Goal: Task Accomplishment & Management: Manage account settings

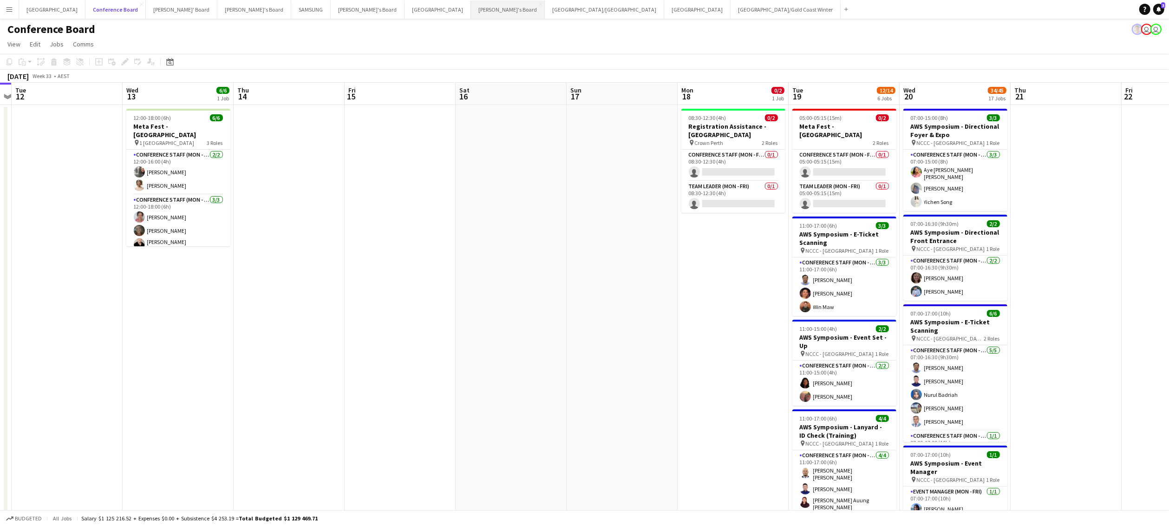
scroll to position [0, 321]
click at [405, 13] on button "Perth Close" at bounding box center [438, 9] width 66 height 18
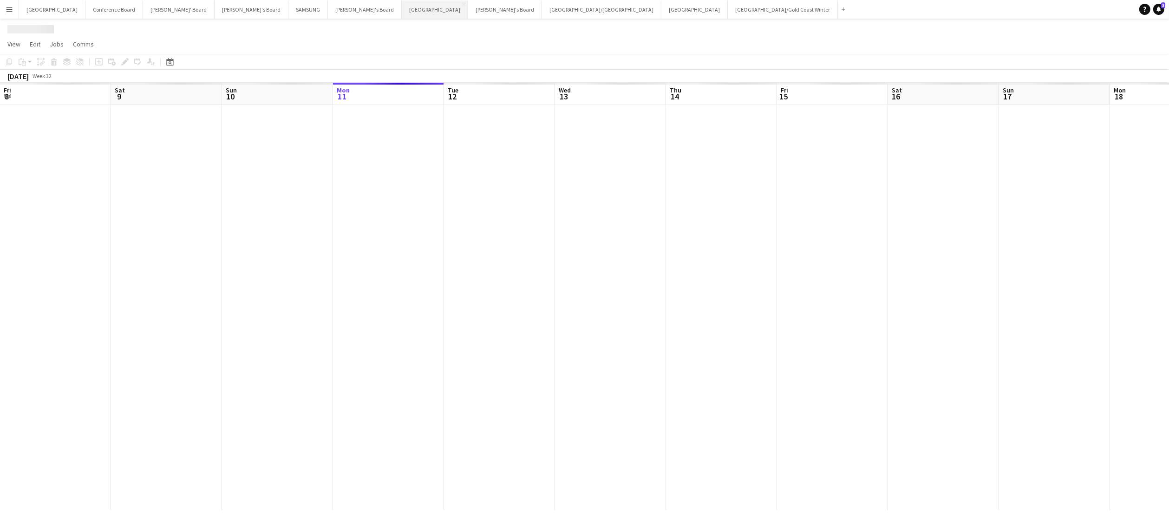
scroll to position [0, 222]
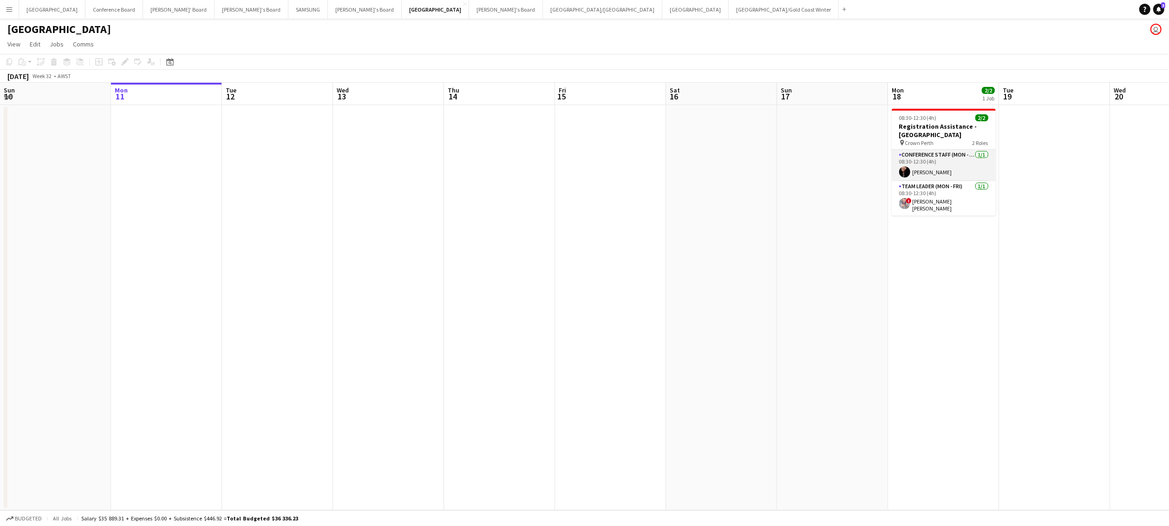
click at [906, 170] on app-user-avatar at bounding box center [904, 171] width 11 height 11
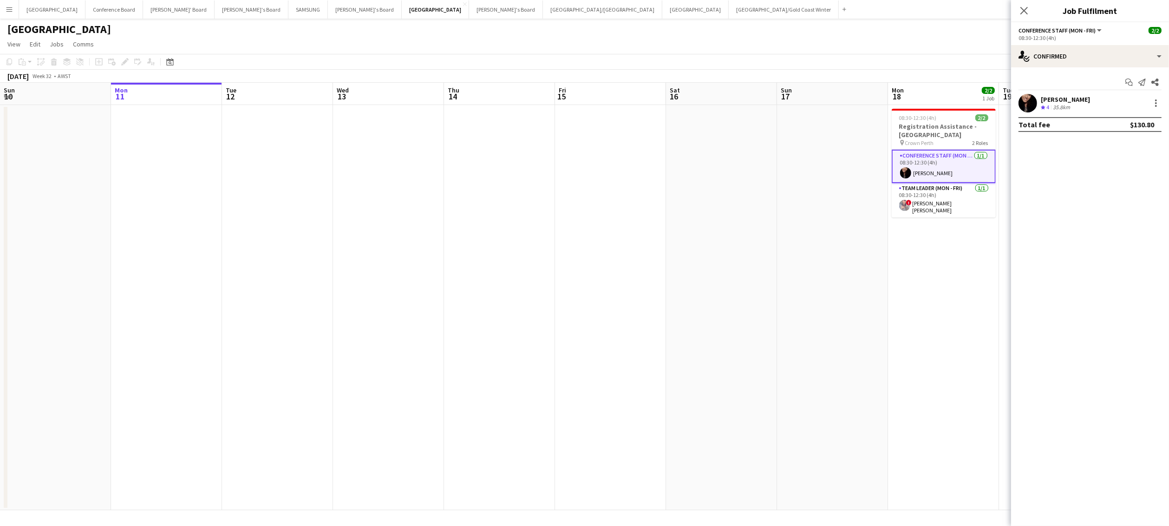
click at [902, 170] on app-user-avatar at bounding box center [905, 172] width 11 height 11
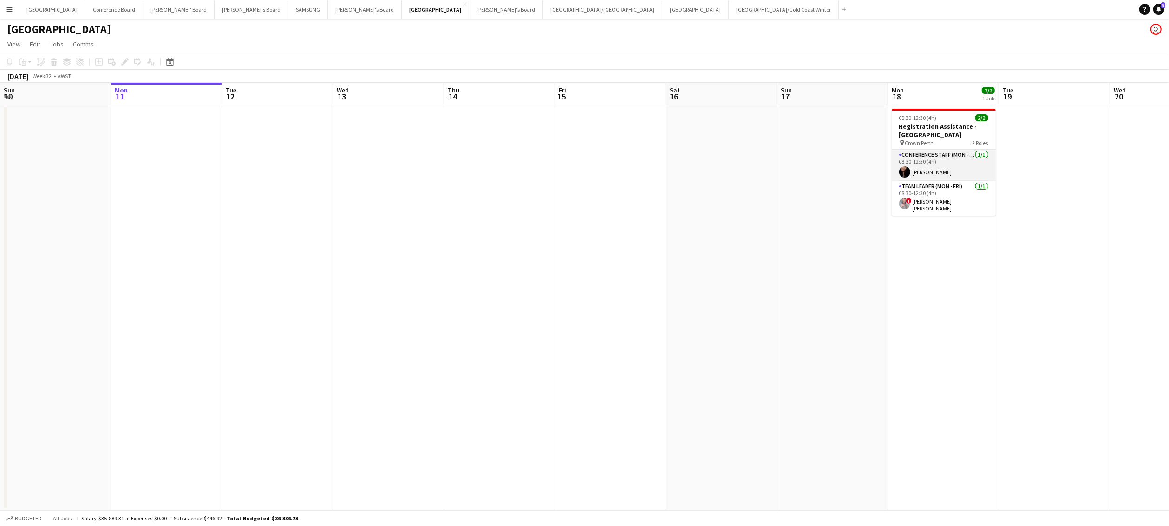
click at [907, 166] on app-card-role "Conference Staff (Mon - Fri) [DATE] 08:30-12:30 (4h) [PERSON_NAME]" at bounding box center [944, 166] width 104 height 32
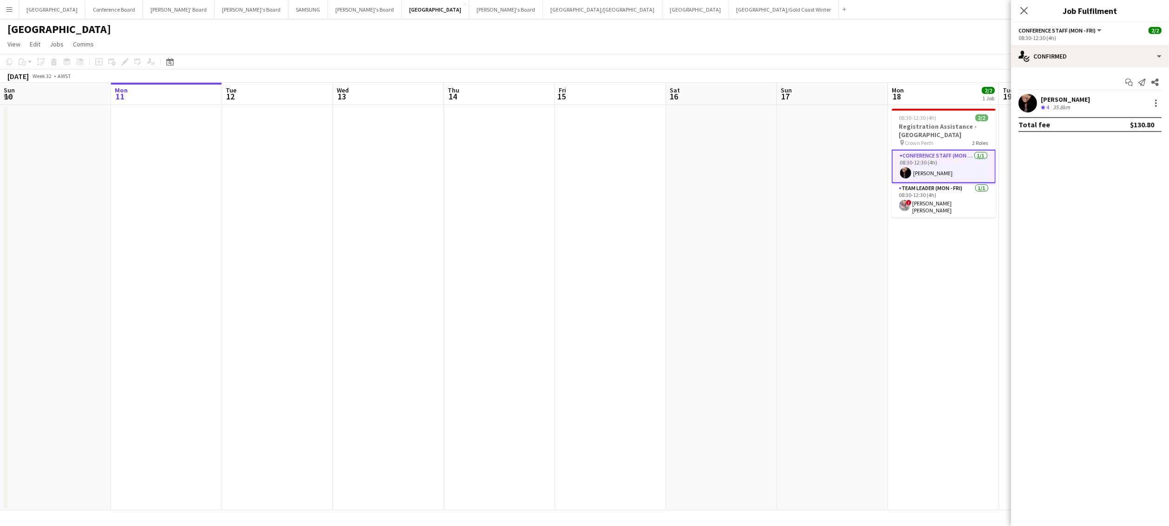
click at [1025, 103] on app-user-avatar at bounding box center [1028, 103] width 19 height 19
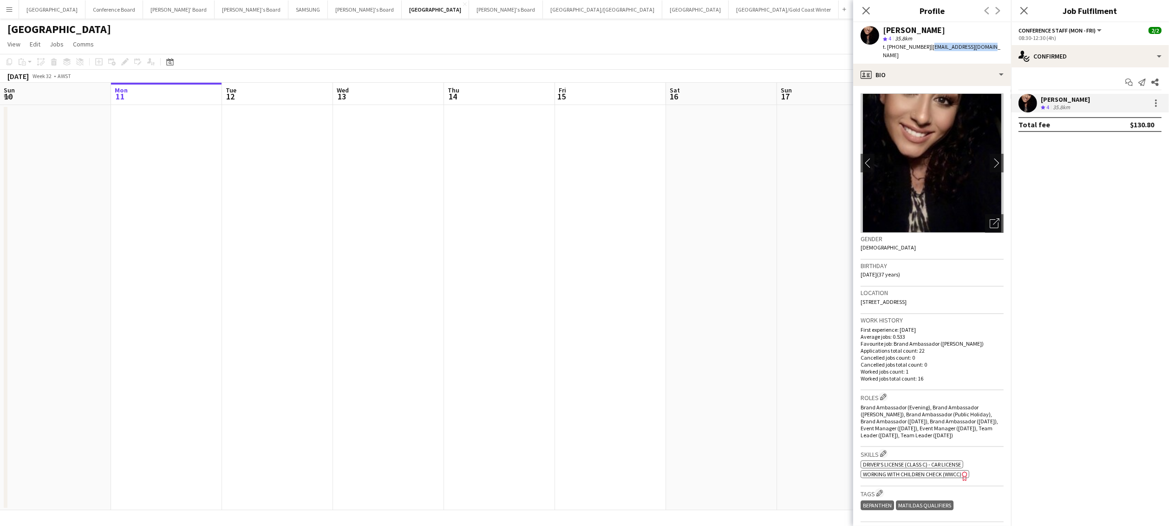
drag, startPoint x: 927, startPoint y: 47, endPoint x: 992, endPoint y: 50, distance: 65.1
click at [992, 50] on div "[PERSON_NAME] star 4 35.8km t. [PHONE_NUMBER] | [EMAIL_ADDRESS][DOMAIN_NAME]" at bounding box center [932, 42] width 158 height 41
copy span "[EMAIL_ADDRESS][DOMAIN_NAME]"
click at [867, 10] on icon at bounding box center [866, 10] width 9 height 9
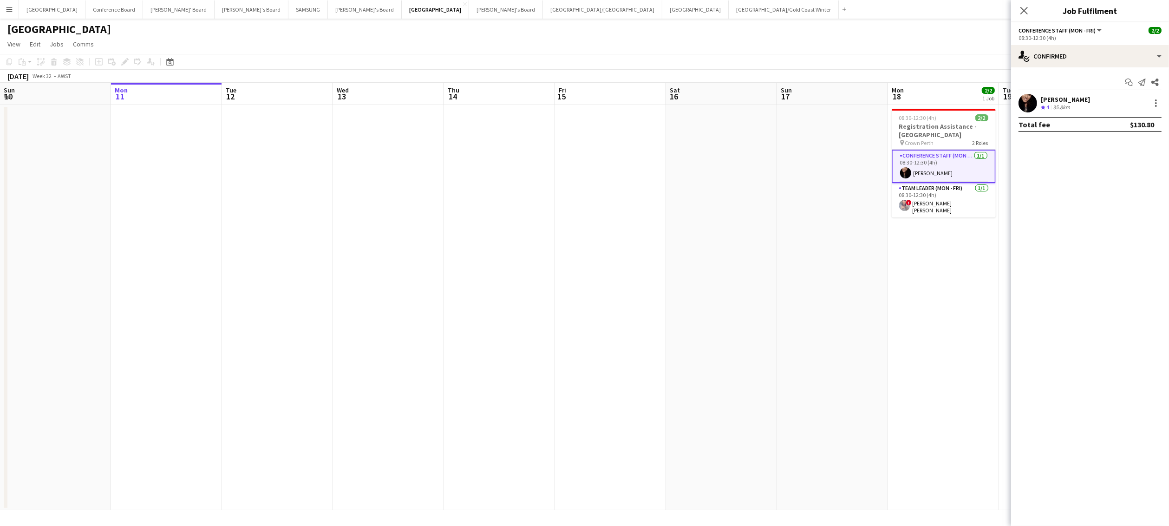
click at [1020, 104] on app-user-avatar at bounding box center [1028, 103] width 19 height 19
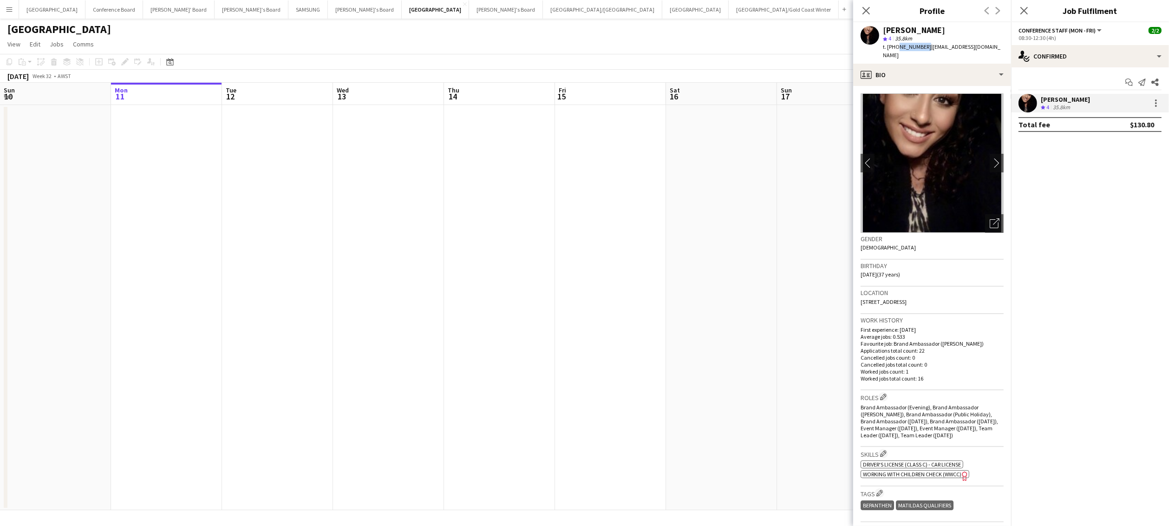
drag, startPoint x: 896, startPoint y: 46, endPoint x: 923, endPoint y: 49, distance: 26.6
click at [923, 49] on span "t. [PHONE_NUMBER]" at bounding box center [907, 46] width 48 height 7
copy span "0405530312"
drag, startPoint x: 928, startPoint y: 46, endPoint x: 990, endPoint y: 45, distance: 62.3
click at [990, 45] on div "[PERSON_NAME] star 4 35.8km t. [PHONE_NUMBER] | [EMAIL_ADDRESS][DOMAIN_NAME]" at bounding box center [932, 42] width 158 height 41
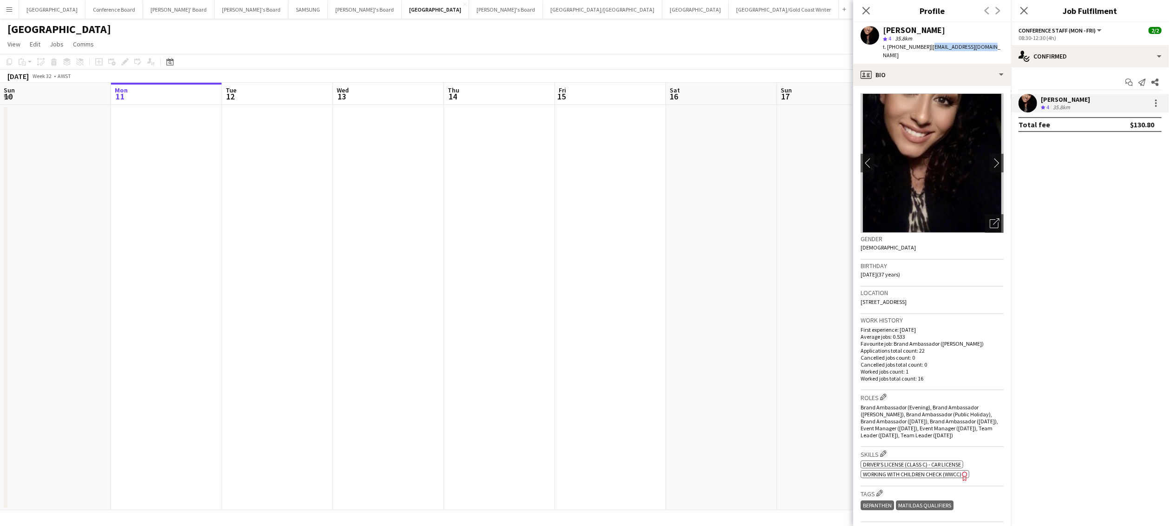
copy span "[EMAIL_ADDRESS][DOMAIN_NAME]"
click at [865, 10] on icon "Close pop-in" at bounding box center [866, 10] width 9 height 9
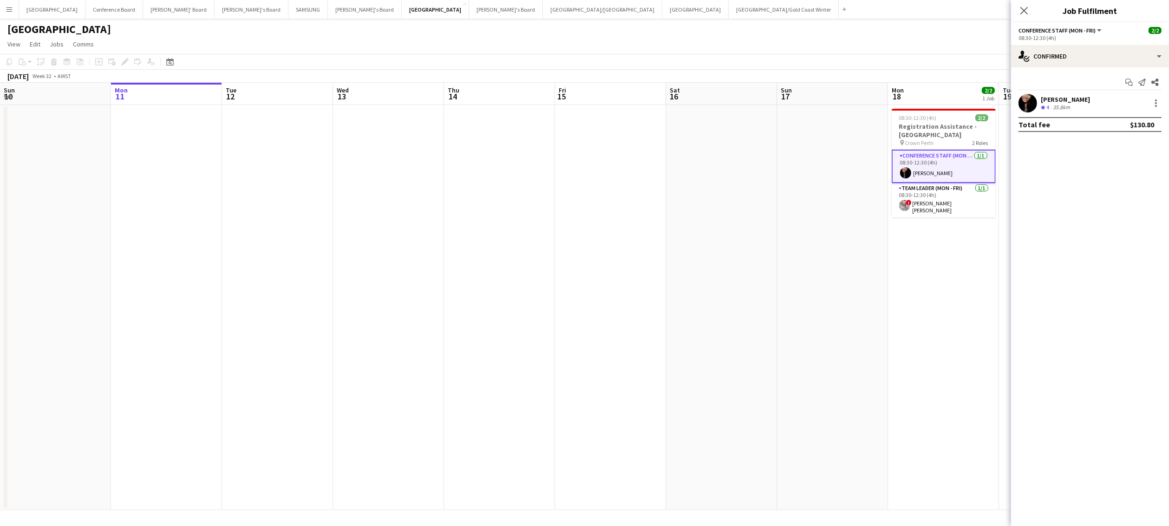
click at [955, 275] on app-date-cell "08:30-12:30 (4h) 2/2 Registration Assistance - [GEOGRAPHIC_DATA] pin Crown Pert…" at bounding box center [943, 307] width 111 height 405
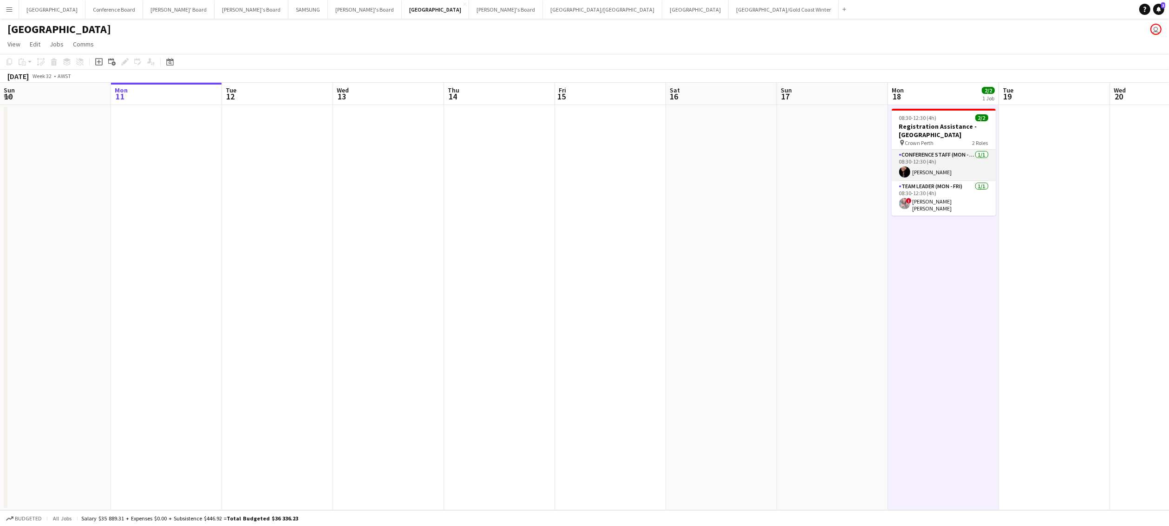
click at [905, 173] on app-user-avatar at bounding box center [904, 171] width 11 height 11
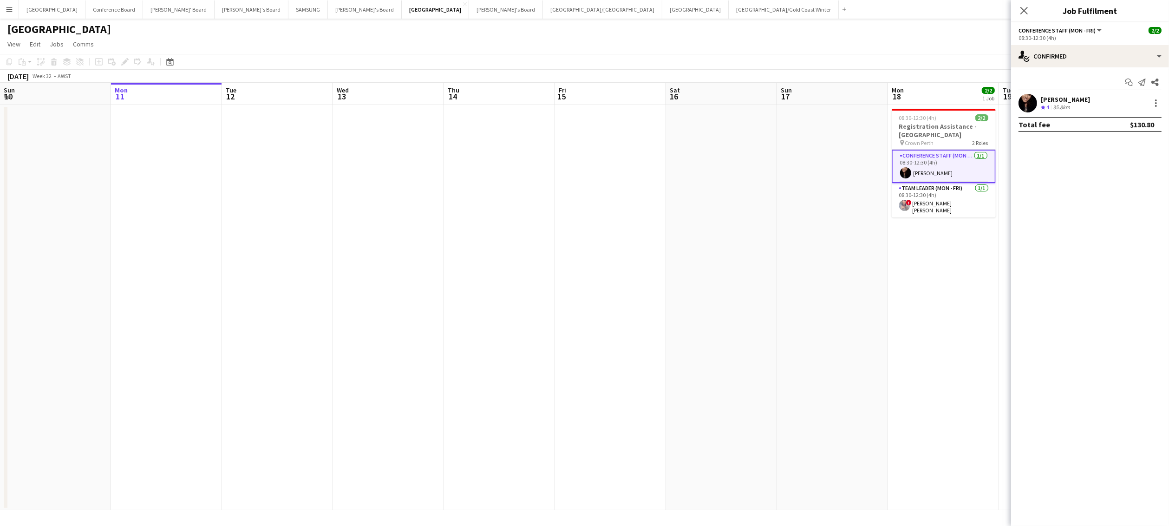
click at [1030, 102] on app-user-avatar at bounding box center [1028, 103] width 19 height 19
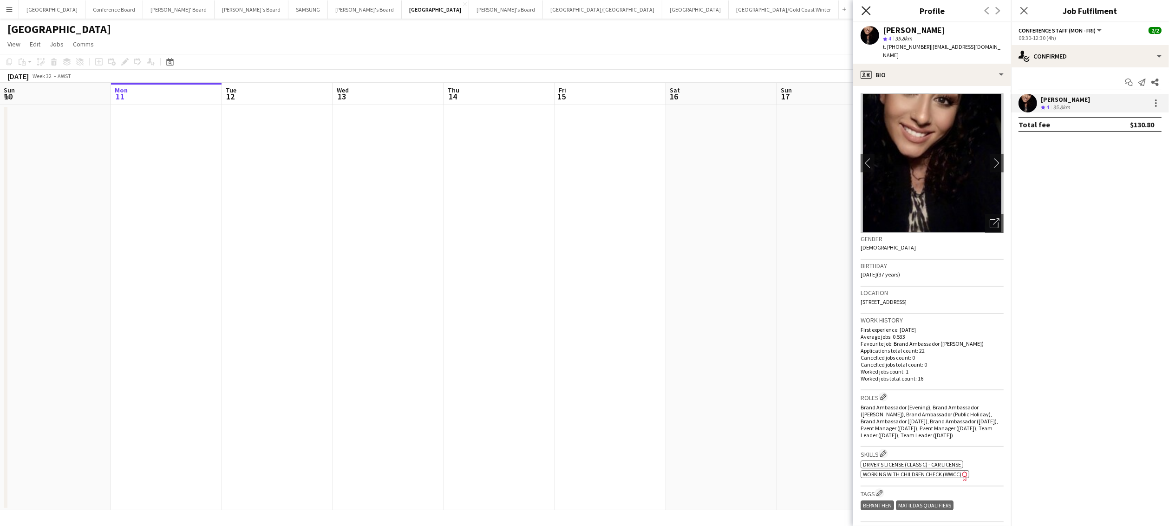
click at [865, 12] on icon at bounding box center [866, 10] width 9 height 9
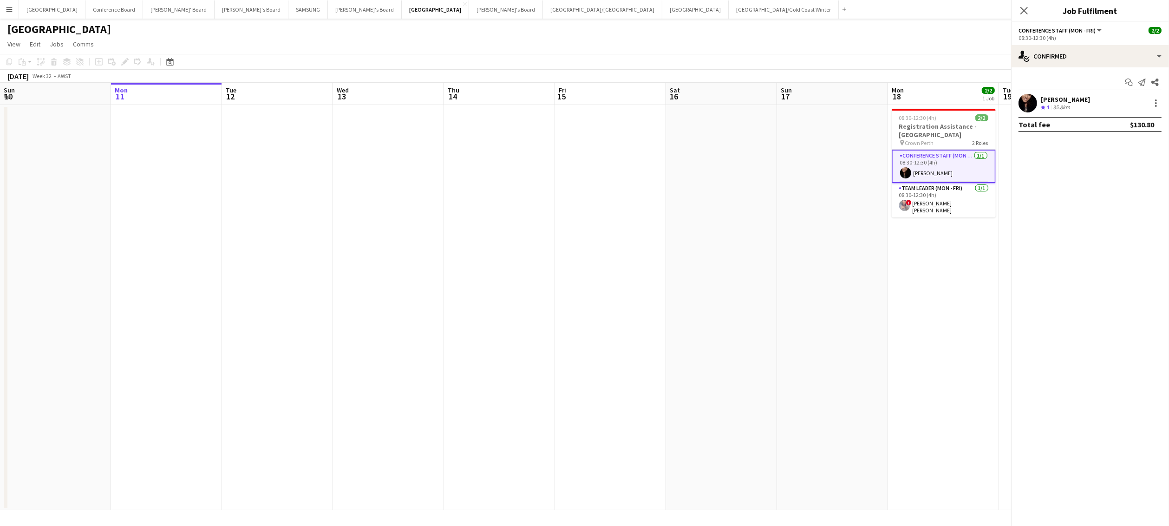
click at [865, 12] on body "Menu Boards Boards Boards All jobs Status Workforce Workforce My Workforce Recr…" at bounding box center [584, 263] width 1169 height 526
click at [932, 199] on app-card-role "Team Leader (Mon - Fri) [DATE] 08:30-12:30 (4h) ! [PERSON_NAME] [PERSON_NAME]" at bounding box center [944, 200] width 104 height 34
drag, startPoint x: 1026, startPoint y: 99, endPoint x: 1021, endPoint y: 99, distance: 5.1
click at [1026, 99] on app-user-avatar at bounding box center [1028, 103] width 19 height 19
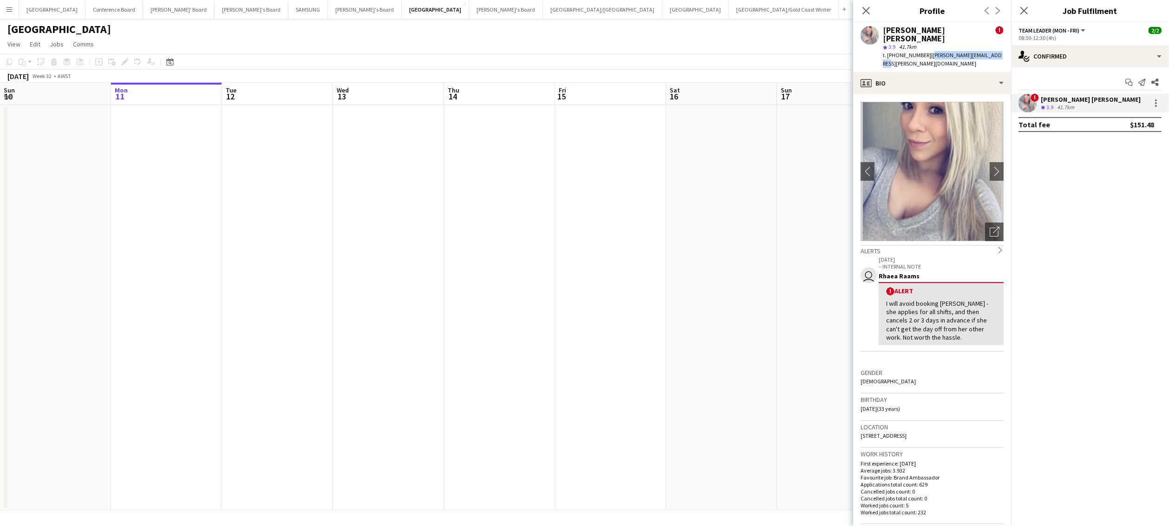
drag, startPoint x: 927, startPoint y: 48, endPoint x: 988, endPoint y: 47, distance: 61.3
click at [988, 52] on span "| [PERSON_NAME][EMAIL_ADDRESS][PERSON_NAME][DOMAIN_NAME]" at bounding box center [942, 59] width 119 height 15
copy span "[PERSON_NAME][EMAIL_ADDRESS][PERSON_NAME][DOMAIN_NAME]"
click at [865, 10] on icon "Close pop-in" at bounding box center [866, 10] width 7 height 7
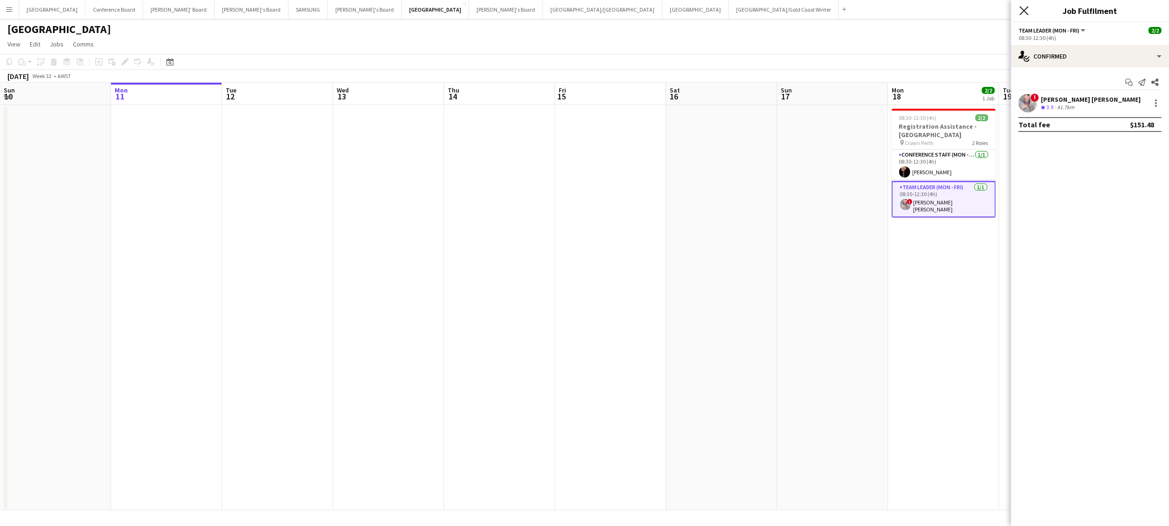
click at [1024, 9] on icon "Close pop-in" at bounding box center [1024, 10] width 9 height 9
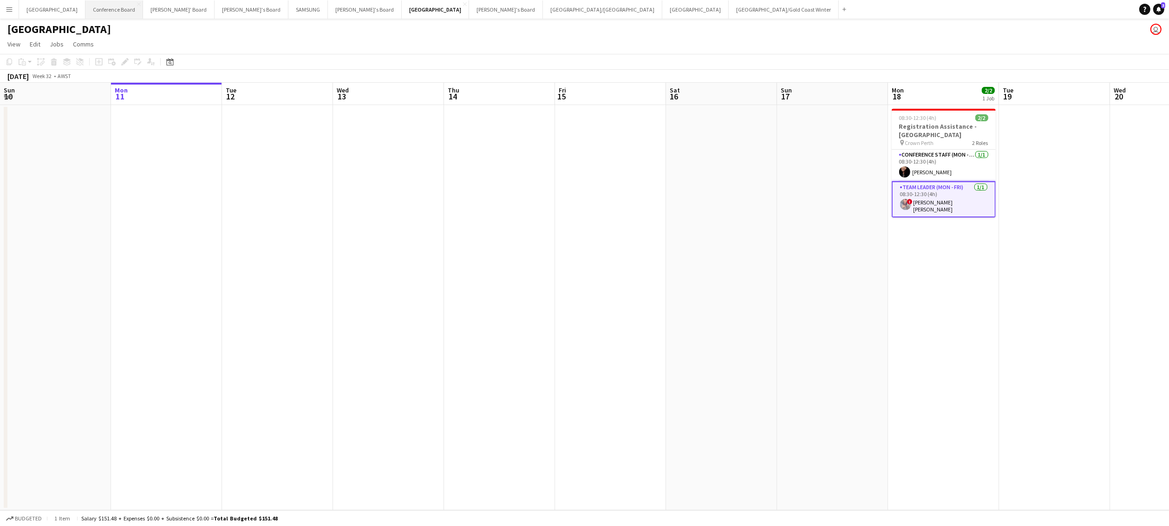
click at [96, 5] on button "Conference Board Close" at bounding box center [114, 9] width 58 height 18
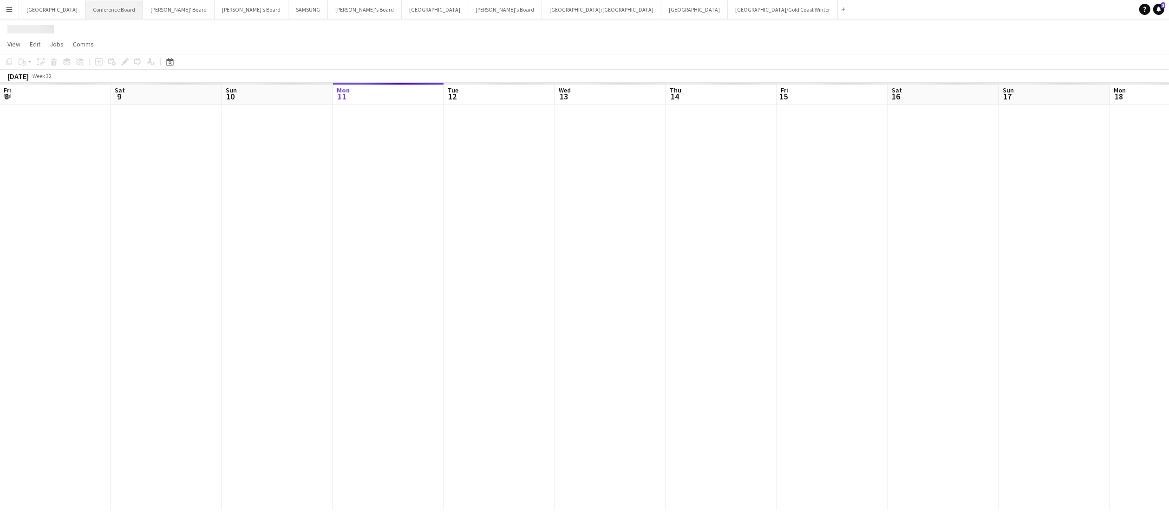
scroll to position [0, 222]
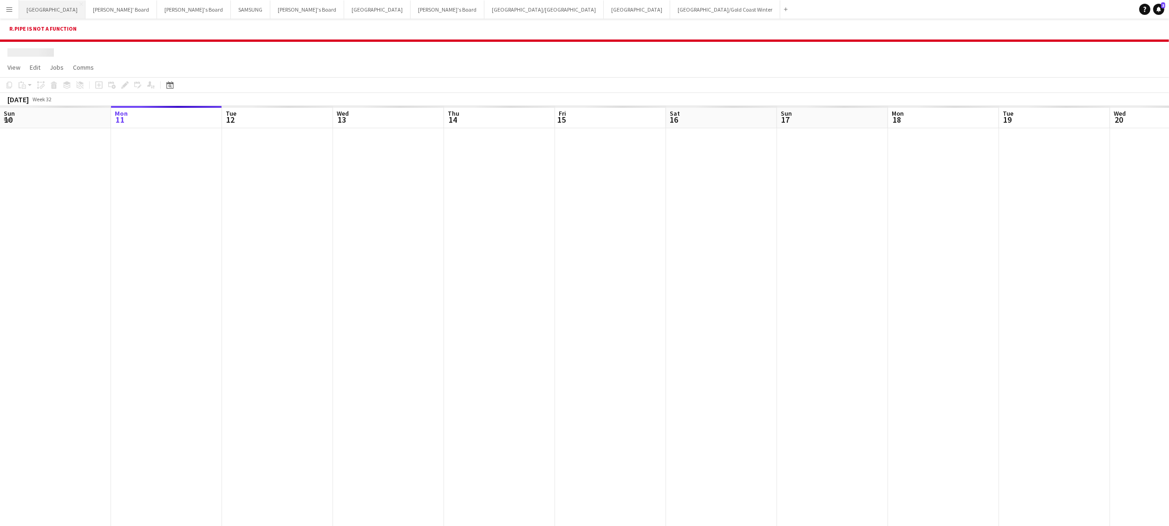
click at [38, 10] on button "Adelaide Close" at bounding box center [52, 9] width 66 height 18
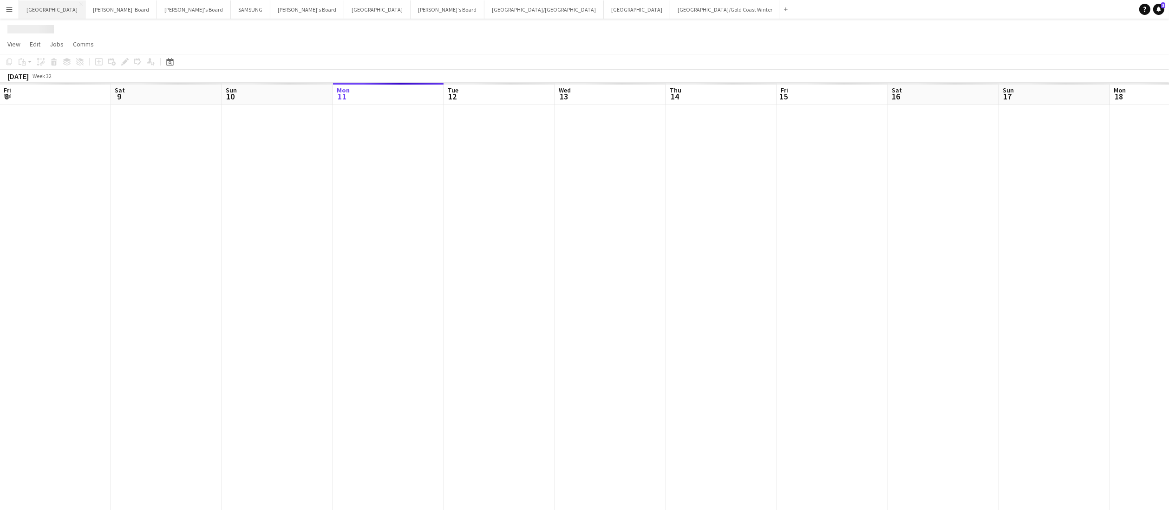
scroll to position [0, 222]
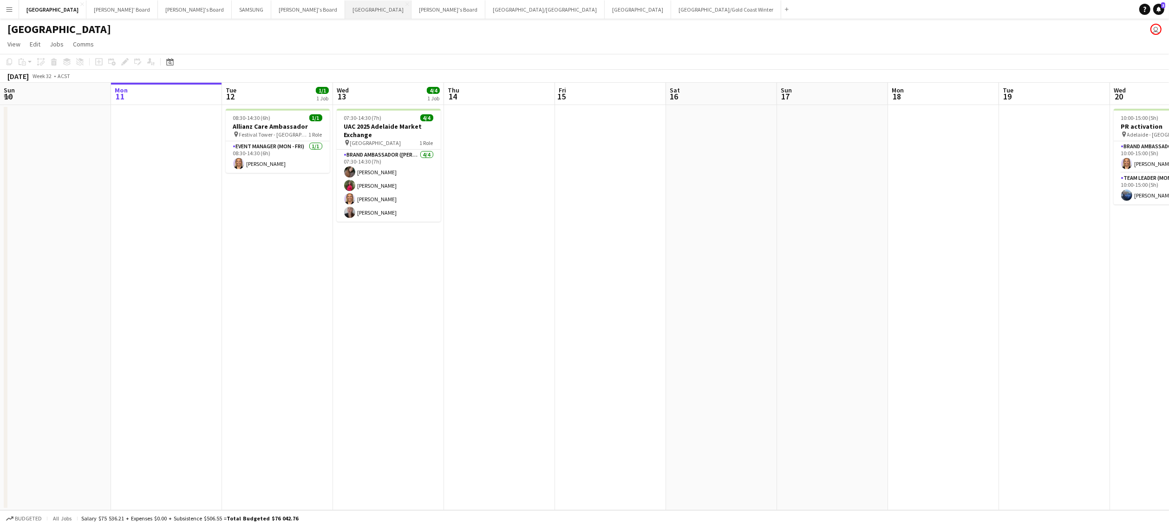
click at [345, 10] on button "Perth Close" at bounding box center [378, 9] width 66 height 18
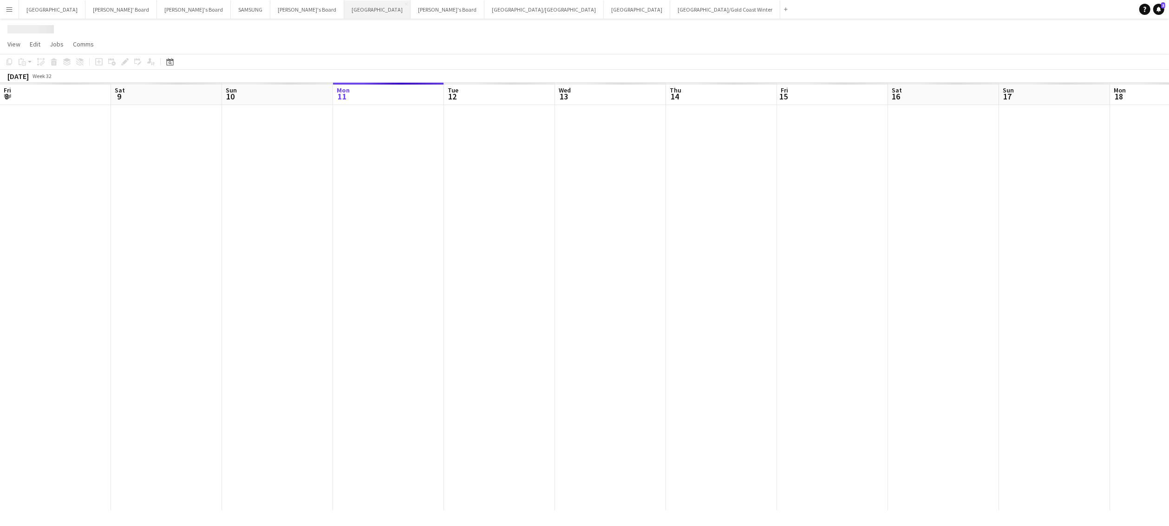
scroll to position [0, 222]
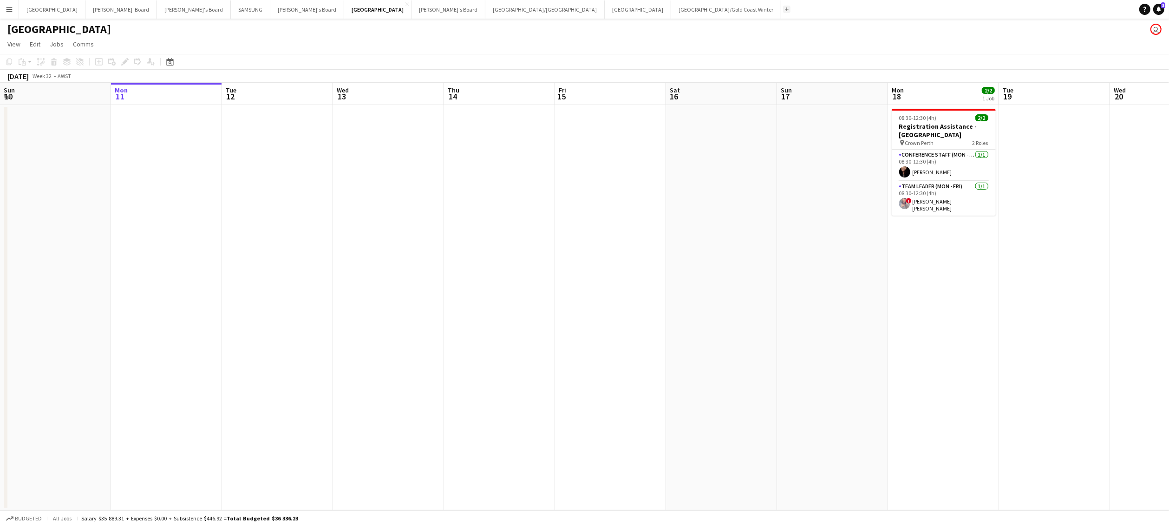
click at [785, 7] on app-icon "Add" at bounding box center [787, 9] width 4 height 4
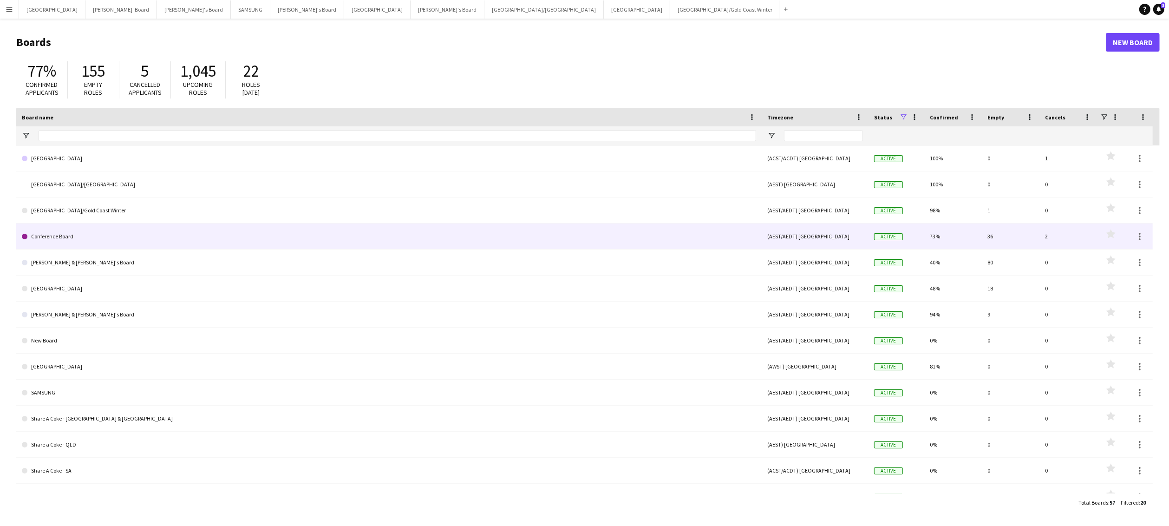
click at [154, 242] on link "Conference Board" at bounding box center [389, 236] width 734 height 26
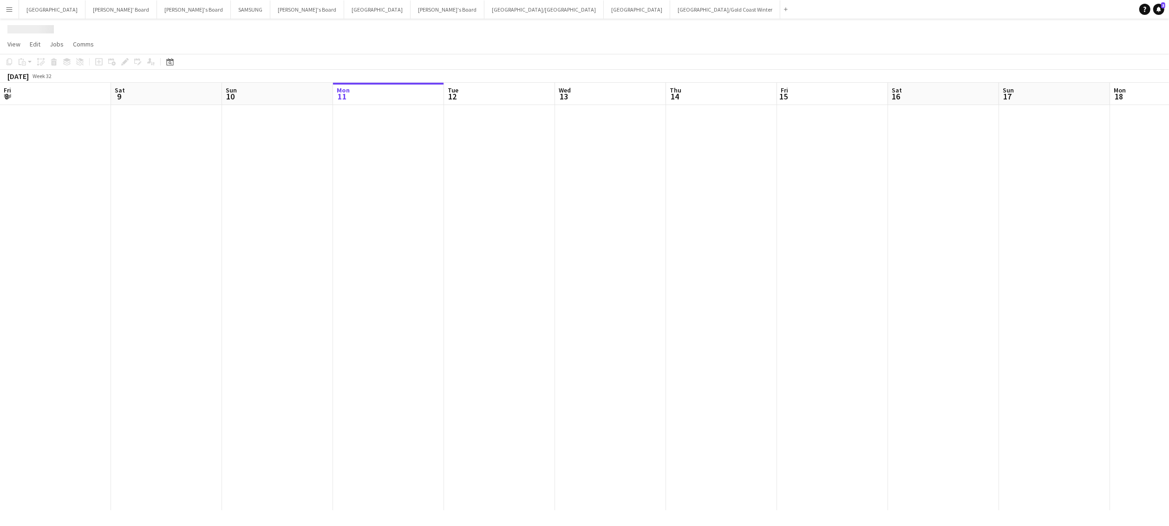
scroll to position [0, 222]
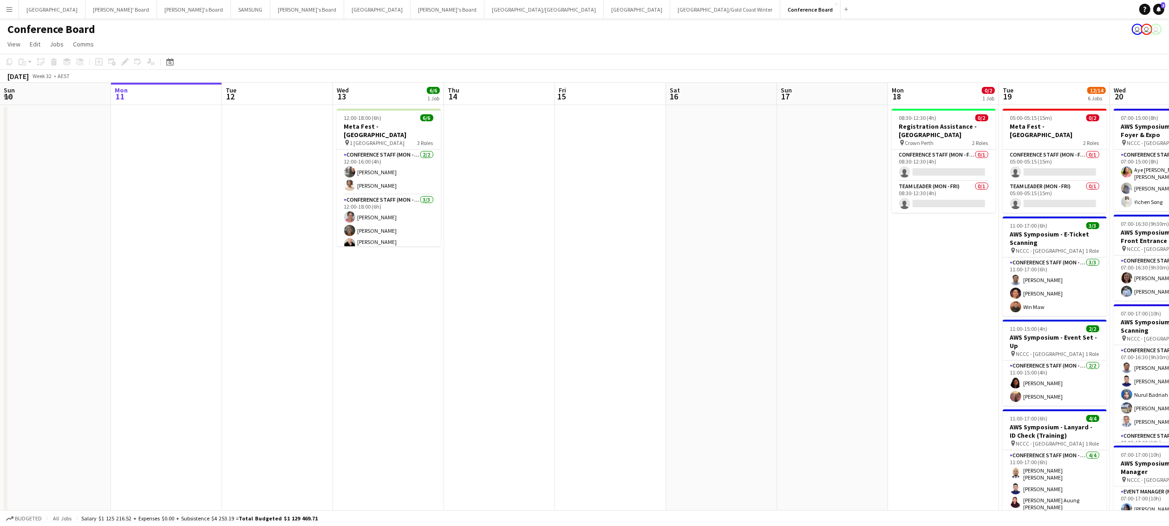
click at [7, 6] on app-icon "Menu" at bounding box center [9, 9] width 7 height 7
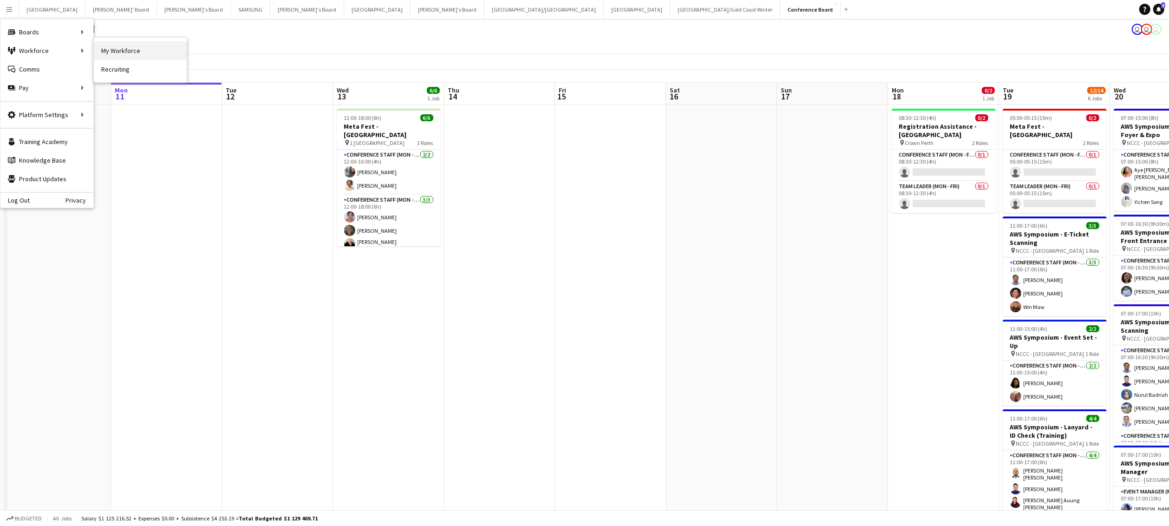
click at [146, 47] on link "My Workforce" at bounding box center [140, 50] width 93 height 19
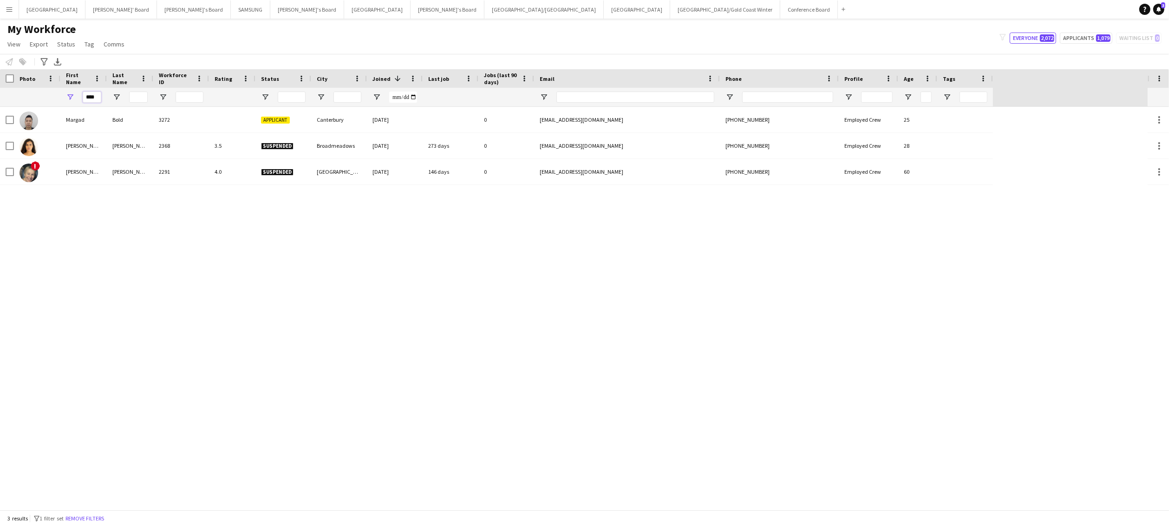
drag, startPoint x: 99, startPoint y: 96, endPoint x: 78, endPoint y: 96, distance: 21.4
click at [78, 96] on div "****" at bounding box center [83, 97] width 46 height 19
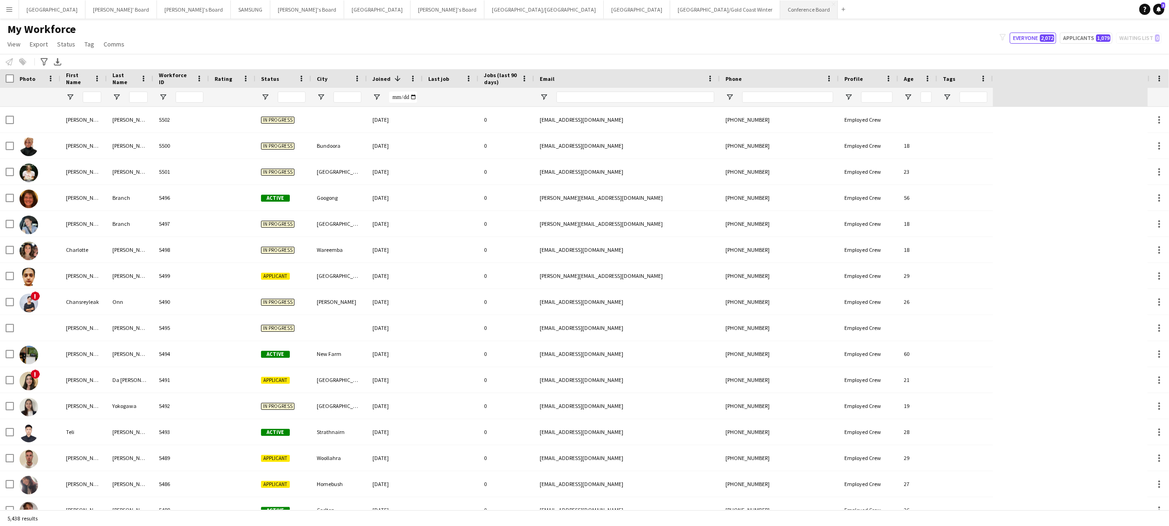
click at [780, 13] on button "Conference Board Close" at bounding box center [809, 9] width 58 height 18
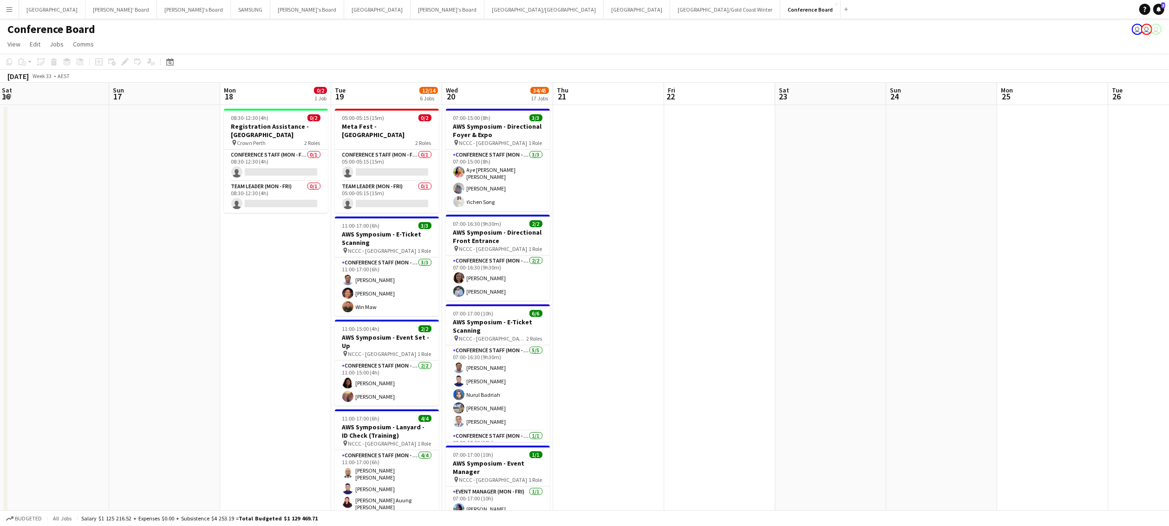
click at [10, 9] on app-icon "Menu" at bounding box center [9, 9] width 7 height 7
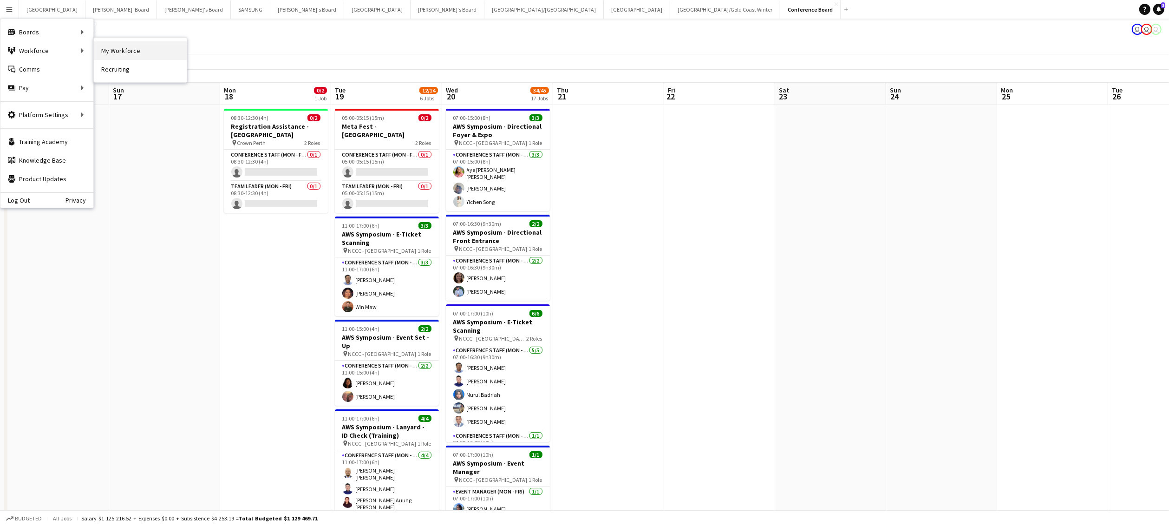
click at [107, 48] on link "My Workforce" at bounding box center [140, 50] width 93 height 19
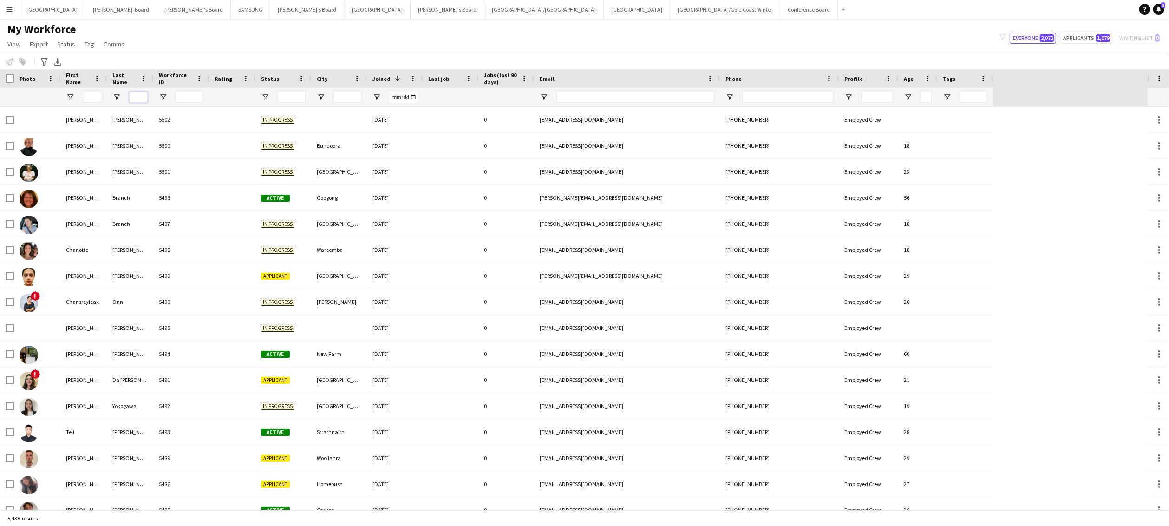
click at [135, 98] on input "Last Name Filter Input" at bounding box center [138, 97] width 19 height 11
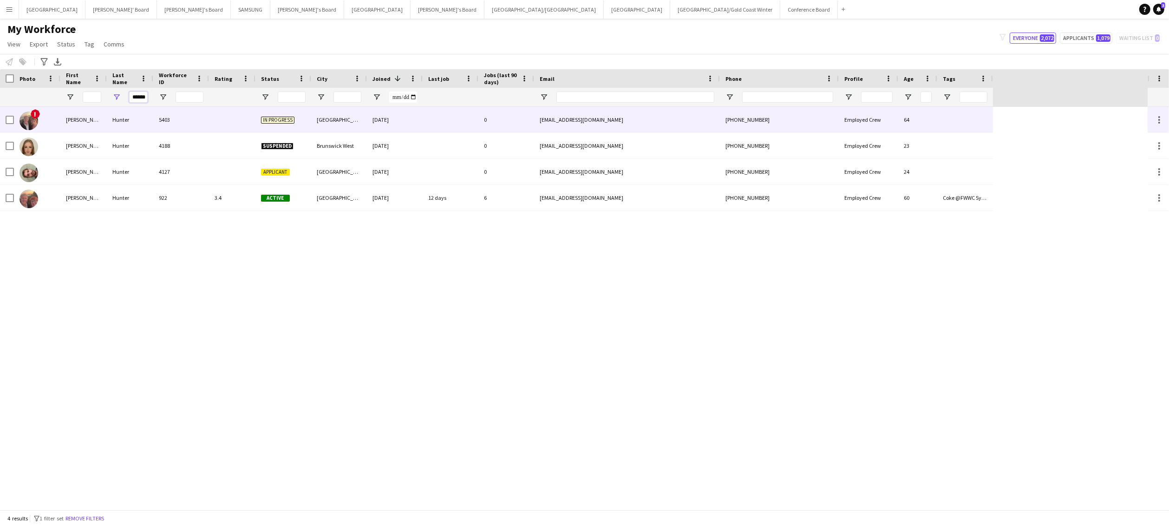
type input "******"
click at [117, 120] on div "Hunter" at bounding box center [130, 120] width 46 height 26
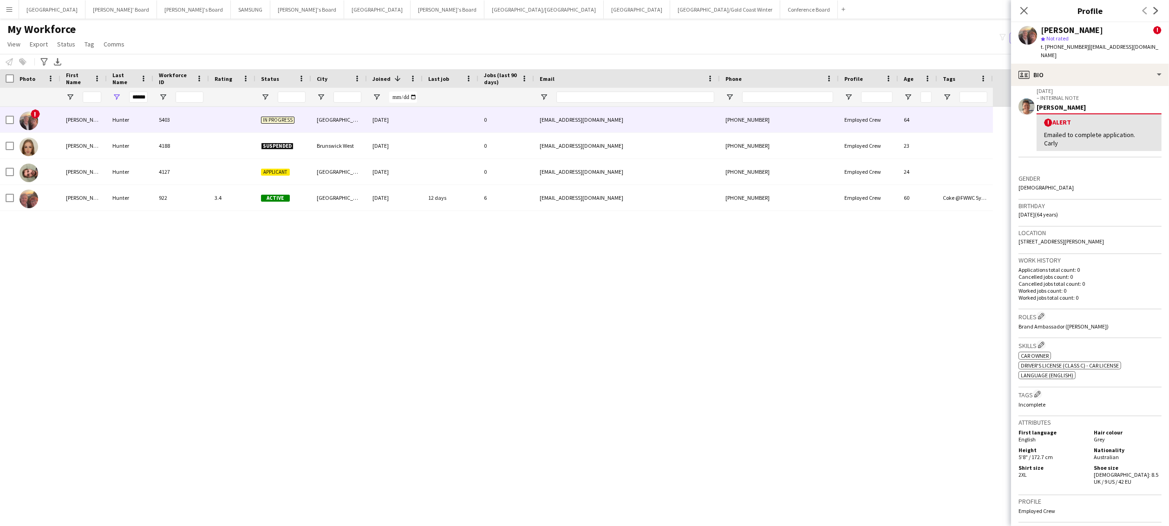
scroll to position [335, 0]
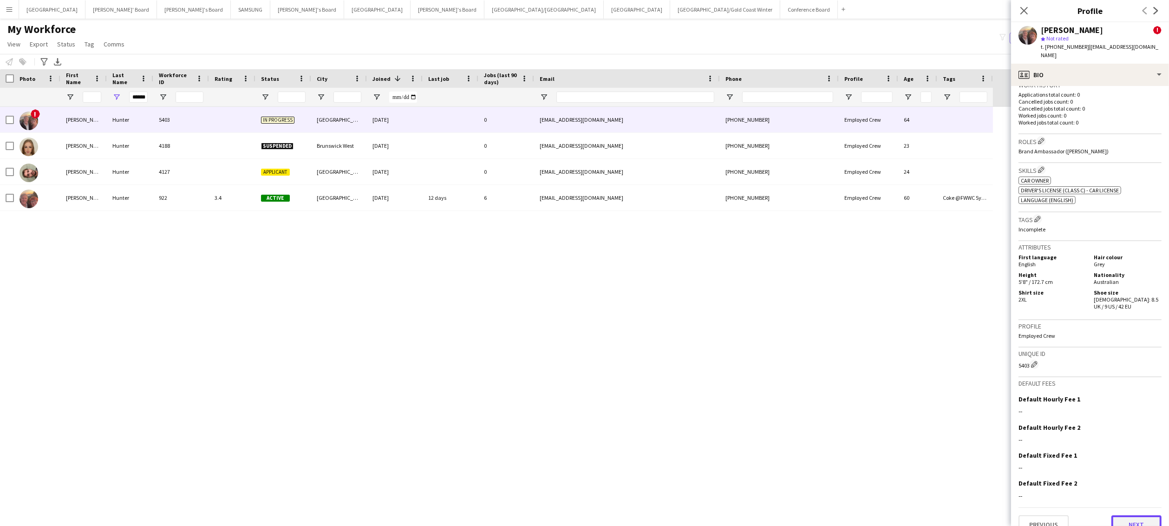
click at [1143, 515] on button "Next" at bounding box center [1137, 524] width 50 height 19
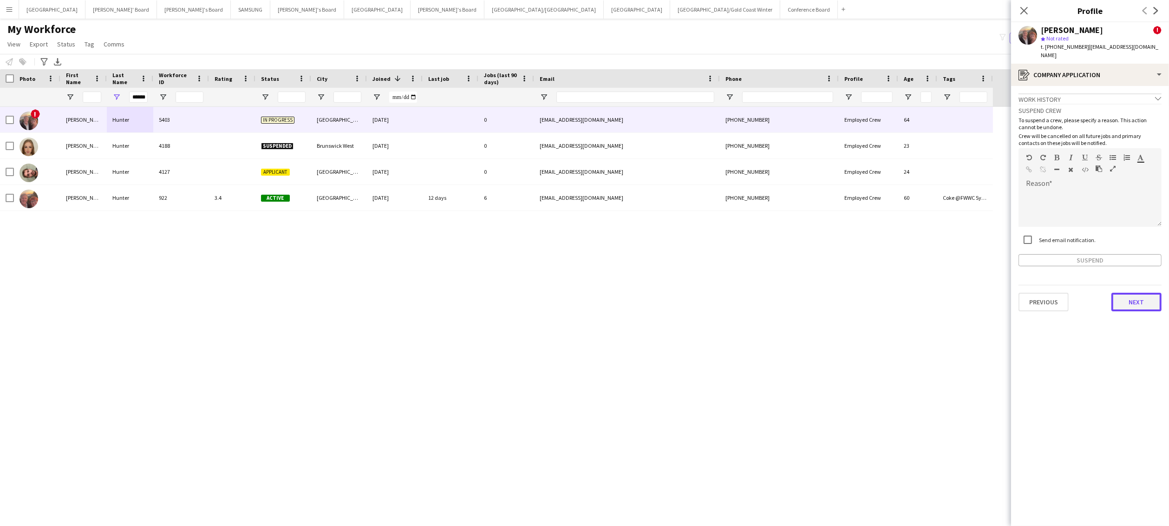
click at [1141, 298] on button "Next" at bounding box center [1137, 302] width 50 height 19
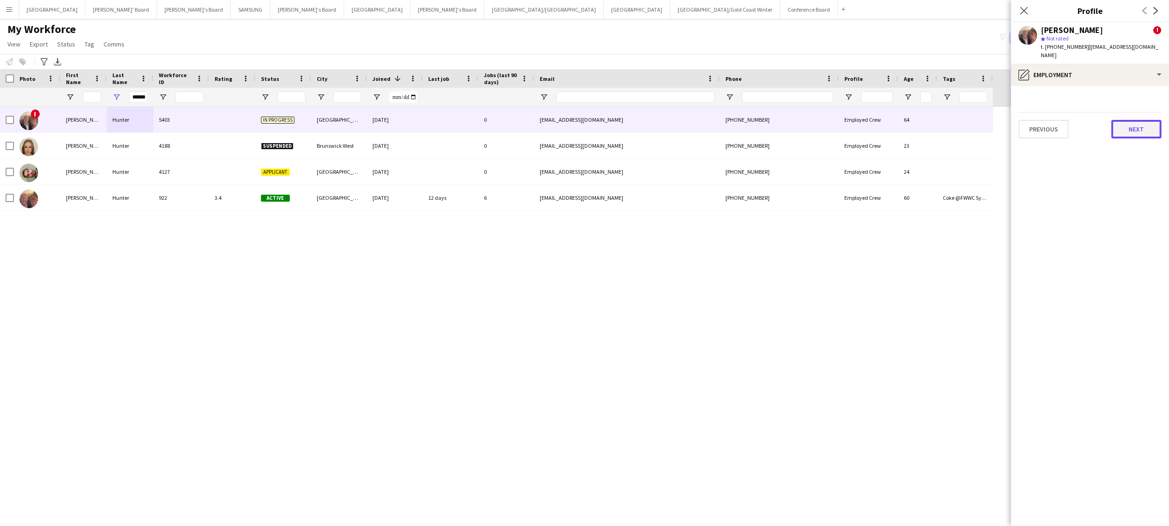
click at [1139, 121] on button "Next" at bounding box center [1137, 129] width 50 height 19
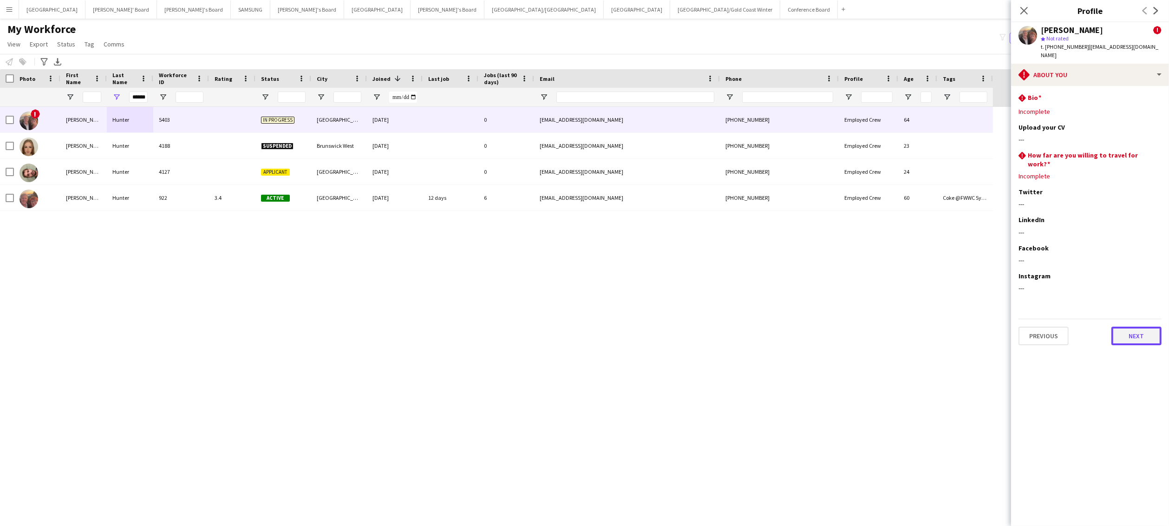
click at [1128, 327] on button "Next" at bounding box center [1137, 336] width 50 height 19
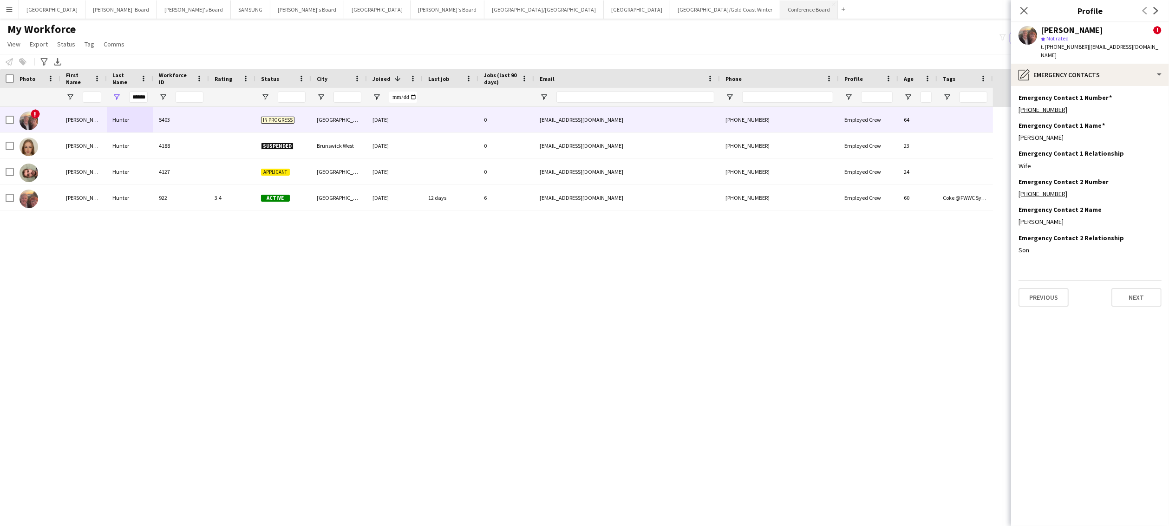
click at [780, 9] on button "Conference Board Close" at bounding box center [809, 9] width 58 height 18
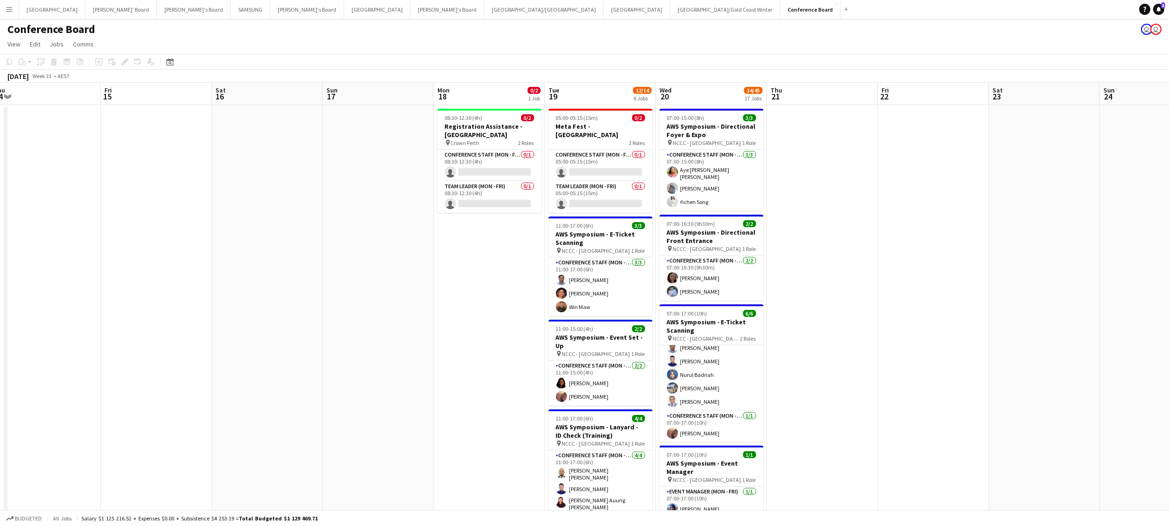
click at [705, 95] on app-board-header-date "Wed 20 34/45 17 Jobs" at bounding box center [711, 94] width 111 height 22
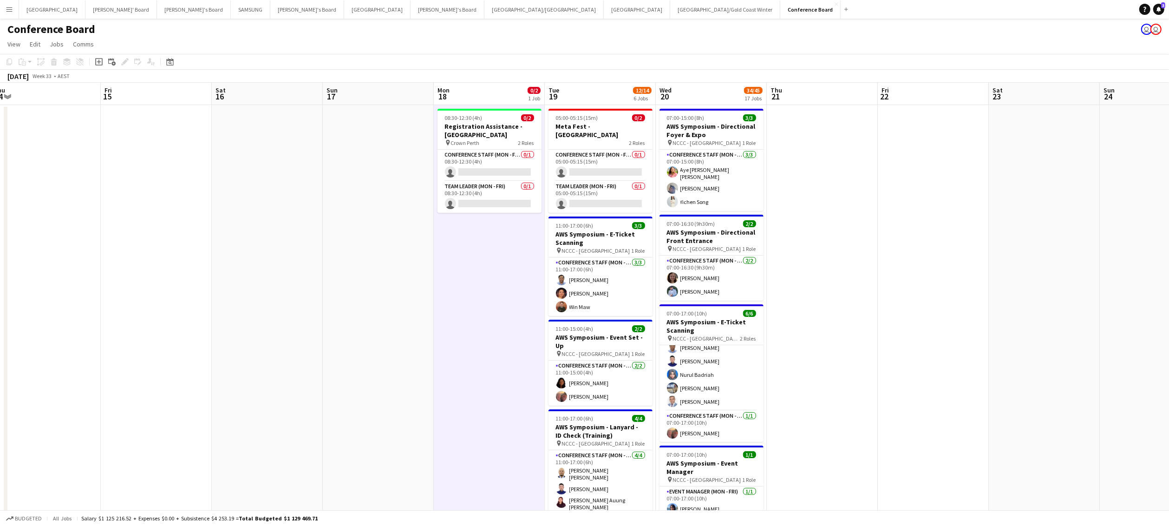
click at [10, 11] on app-icon "Menu" at bounding box center [9, 9] width 7 height 7
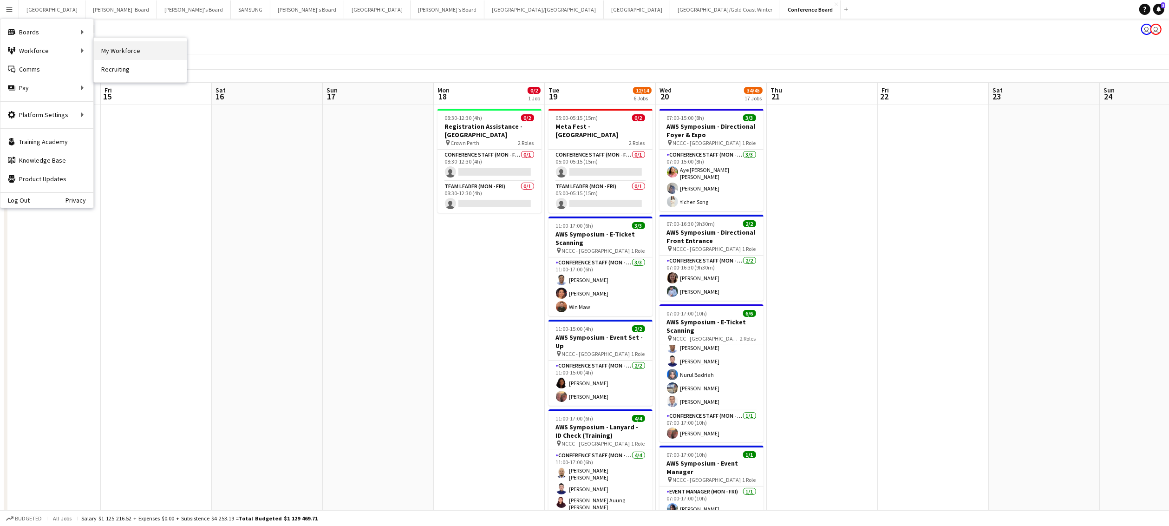
click at [126, 52] on link "My Workforce" at bounding box center [140, 50] width 93 height 19
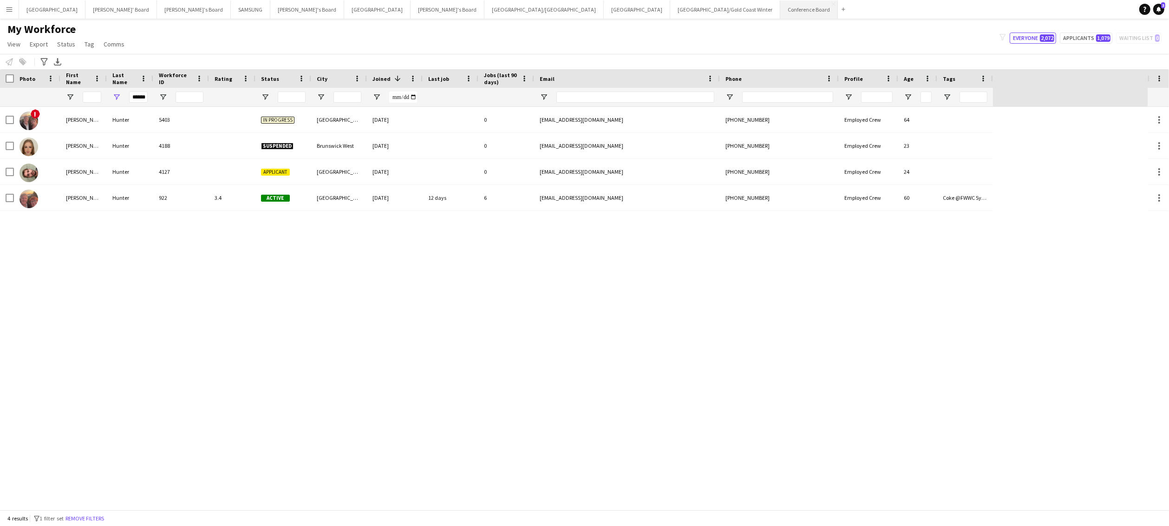
click at [780, 9] on button "Conference Board Close" at bounding box center [809, 9] width 58 height 18
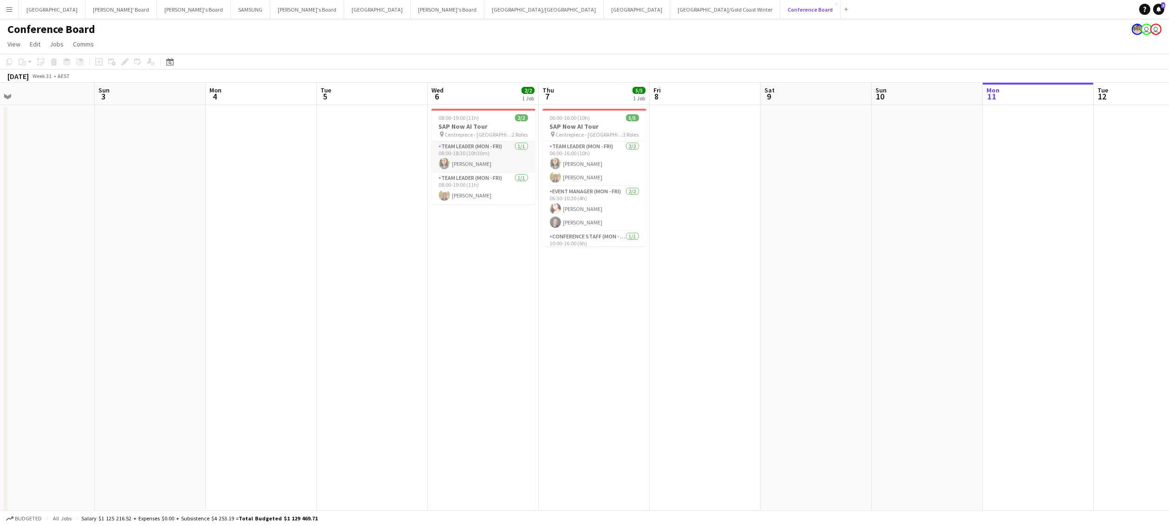
scroll to position [0, 352]
drag, startPoint x: 464, startPoint y: 158, endPoint x: 457, endPoint y: 157, distance: 6.5
click at [464, 158] on app-card-role "Team Leader (Mon - Fri) [DATE] 08:00-18:30 (10h30m) [PERSON_NAME]" at bounding box center [481, 157] width 104 height 32
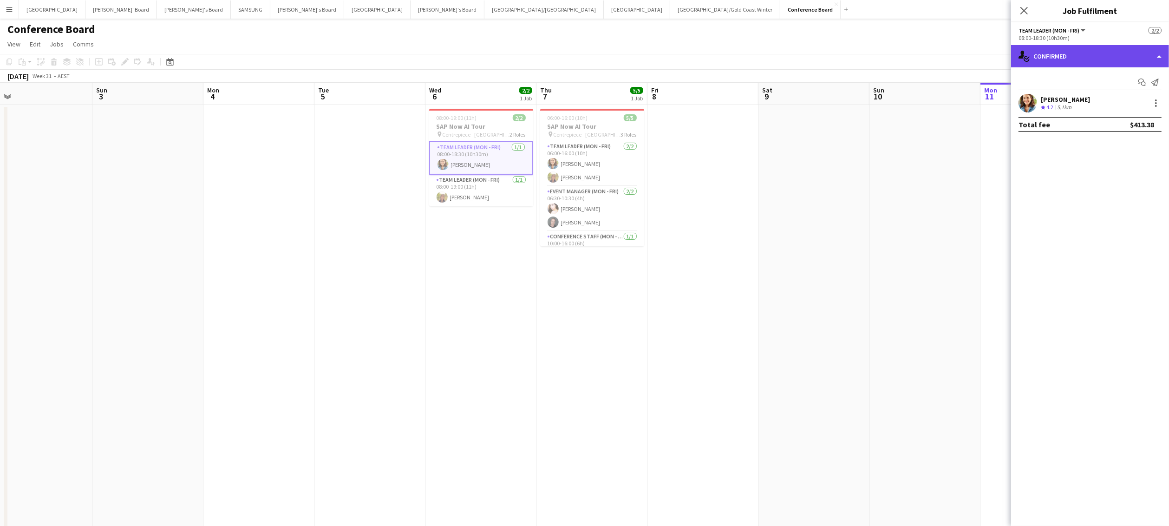
click at [1147, 56] on div "single-neutral-actions-check-2 Confirmed" at bounding box center [1090, 56] width 158 height 22
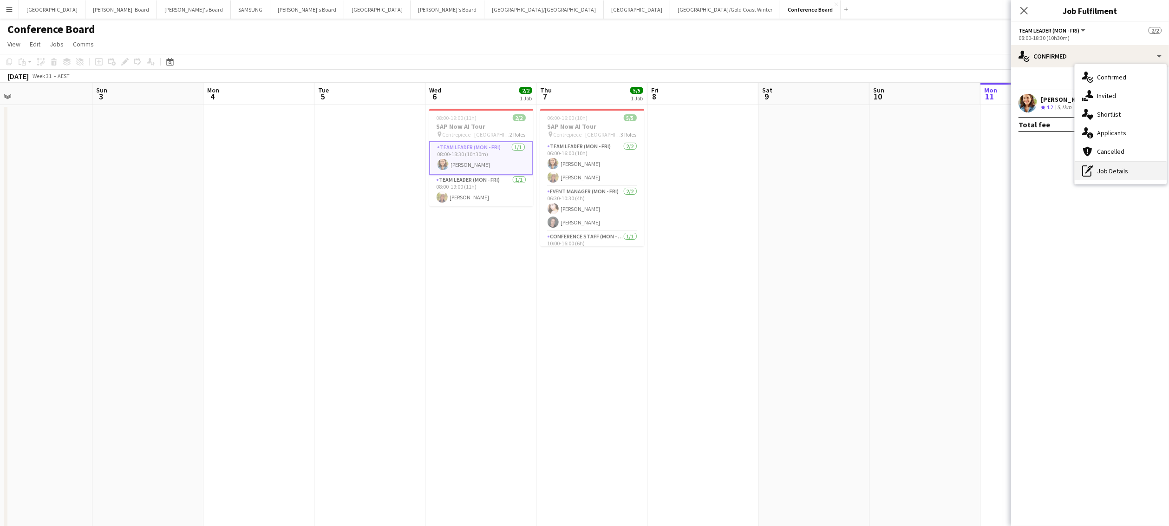
click at [1138, 171] on div "pen-write Job Details" at bounding box center [1121, 171] width 92 height 19
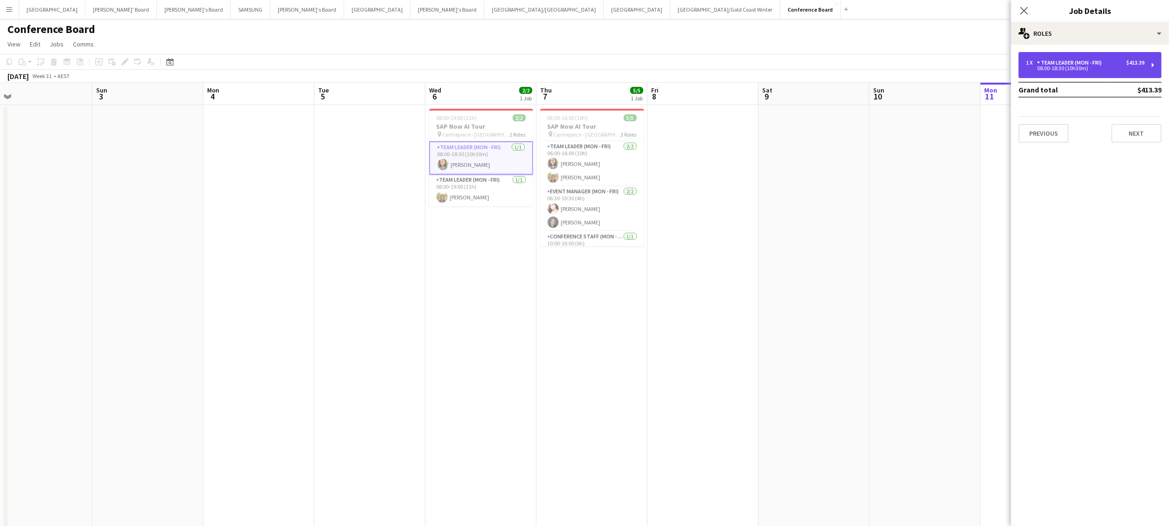
click at [1106, 71] on div "1 x Team Leader (Mon - Fri) $413.39 08:00-18:30 (10h30m)" at bounding box center [1090, 65] width 143 height 26
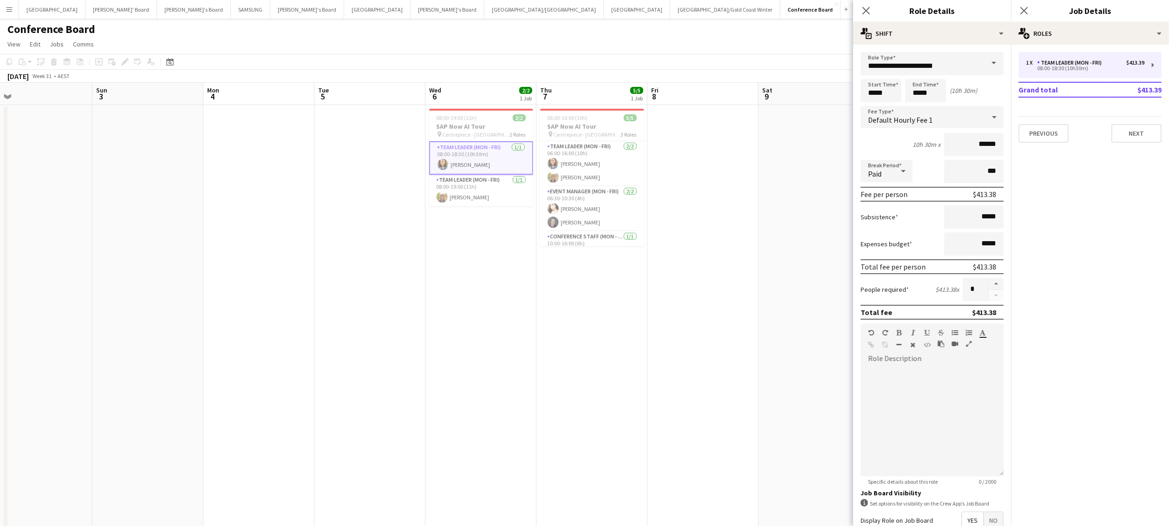
click at [986, 67] on span at bounding box center [994, 63] width 20 height 22
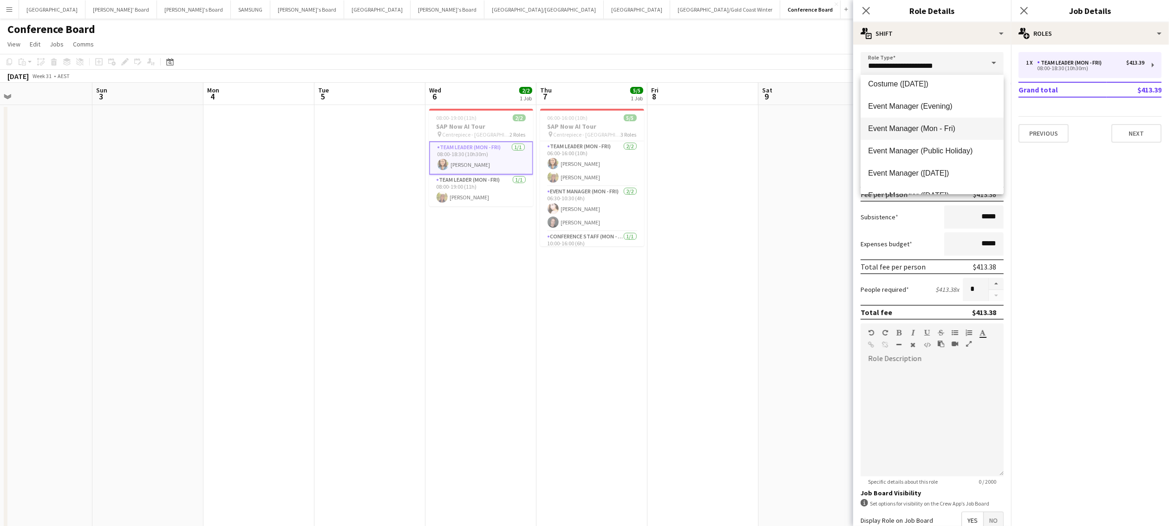
click at [935, 129] on span "Event Manager (Mon - Fri)" at bounding box center [932, 128] width 128 height 9
type input "**********"
type input "******"
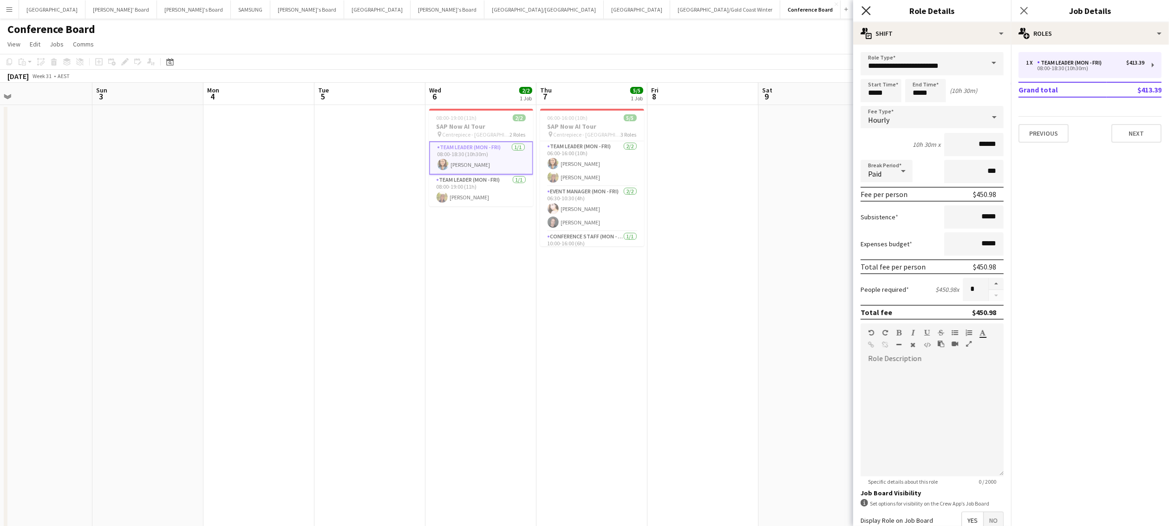
click at [866, 13] on icon "Close pop-in" at bounding box center [866, 10] width 9 height 9
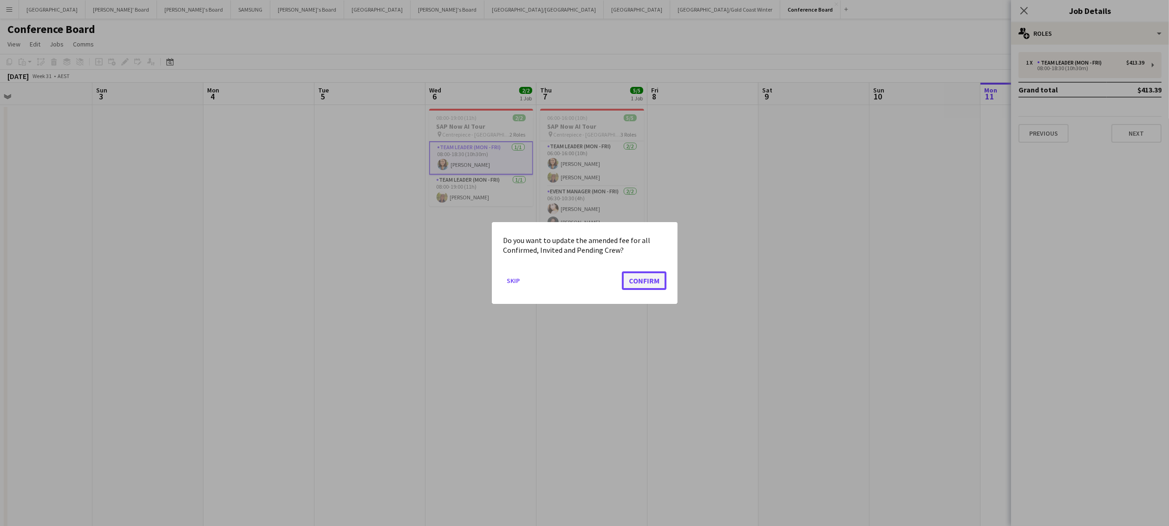
click at [644, 278] on button "Confirm" at bounding box center [644, 280] width 45 height 19
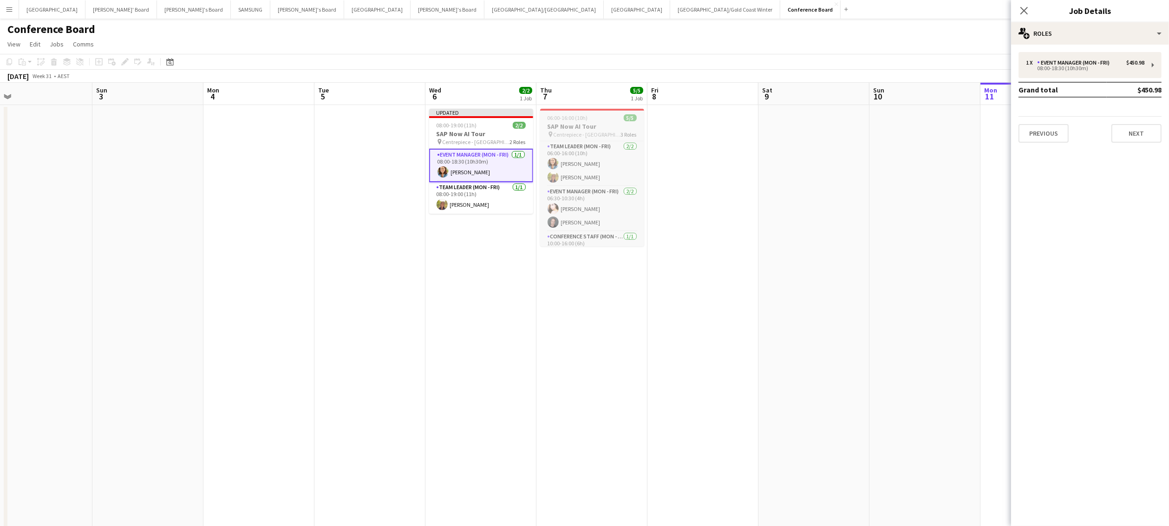
click at [592, 131] on span "Centrepiece - [GEOGRAPHIC_DATA]" at bounding box center [587, 134] width 67 height 7
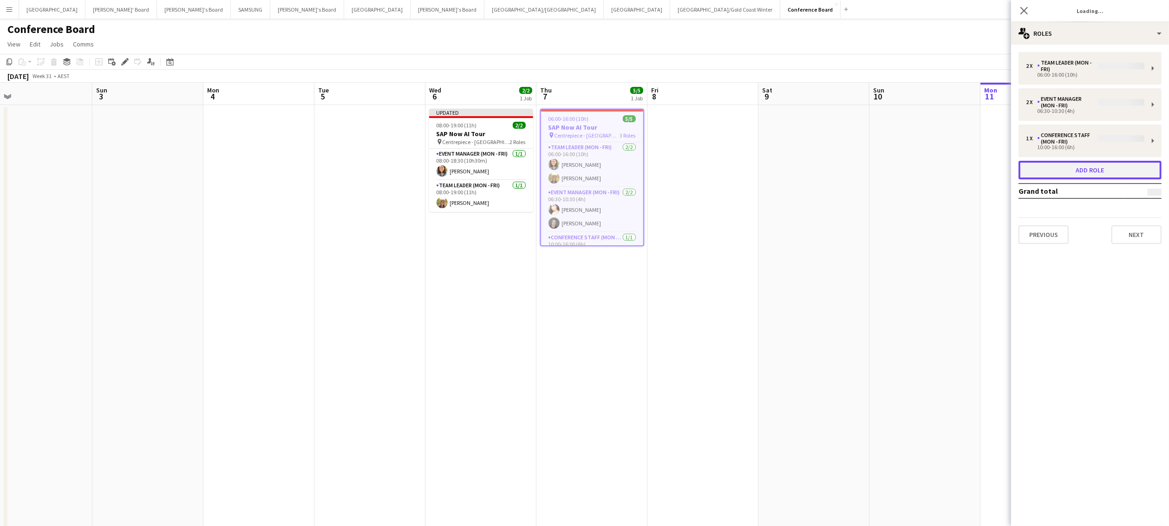
click at [1081, 171] on button "Add role" at bounding box center [1090, 170] width 143 height 19
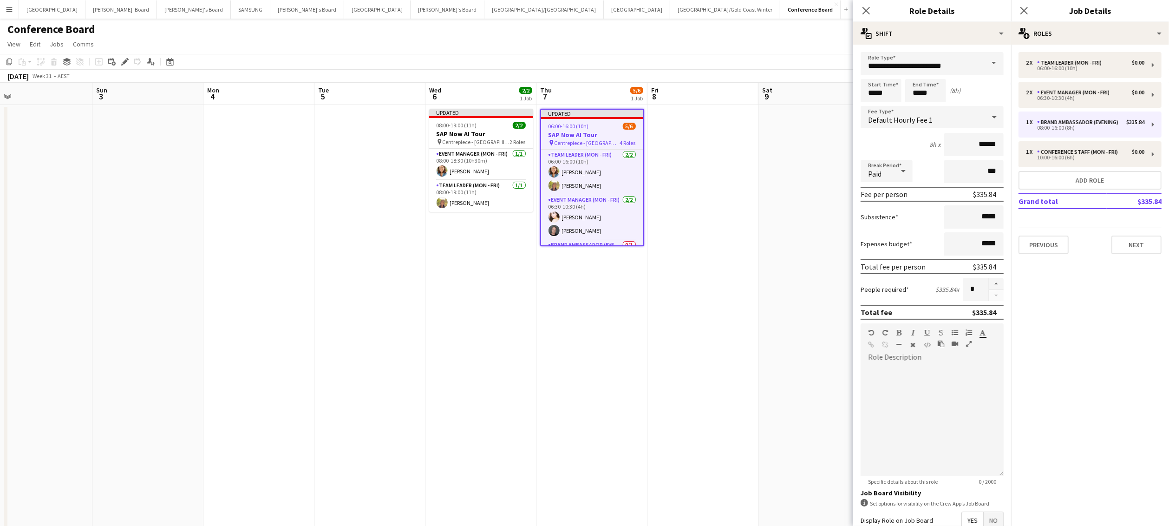
click at [994, 69] on span at bounding box center [994, 63] width 20 height 22
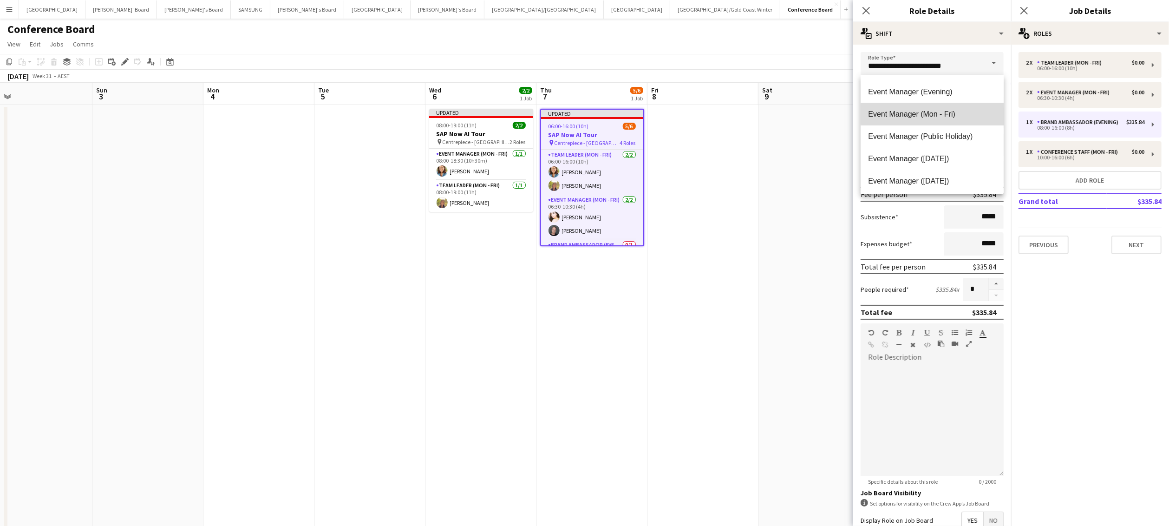
click at [933, 113] on span "Event Manager (Mon - Fri)" at bounding box center [932, 114] width 128 height 9
type input "**********"
type input "******"
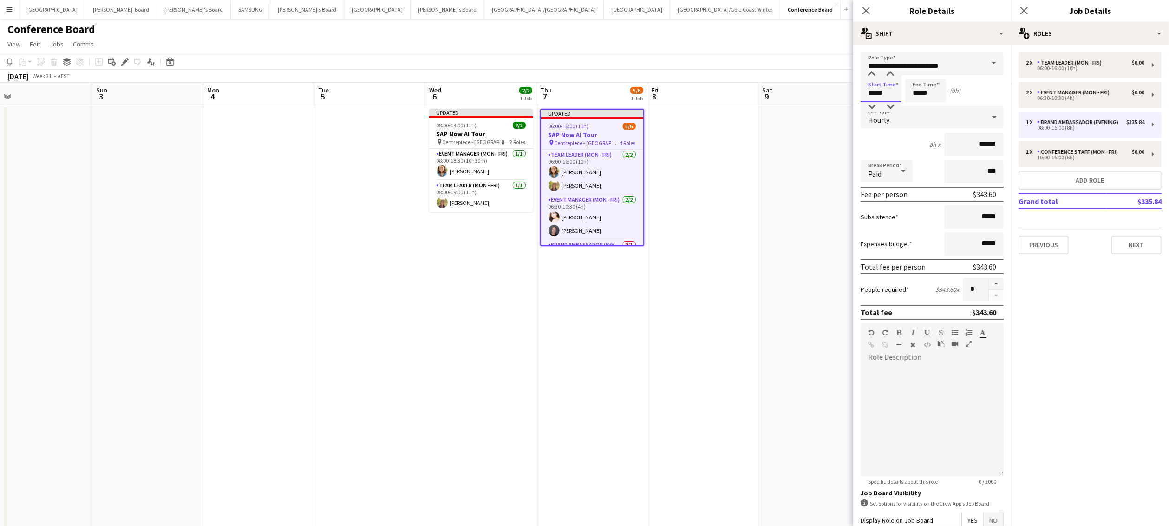
click at [886, 95] on input "*****" at bounding box center [881, 90] width 41 height 23
click at [875, 106] on div at bounding box center [872, 106] width 19 height 9
type input "*****"
click at [875, 106] on div at bounding box center [872, 106] width 19 height 9
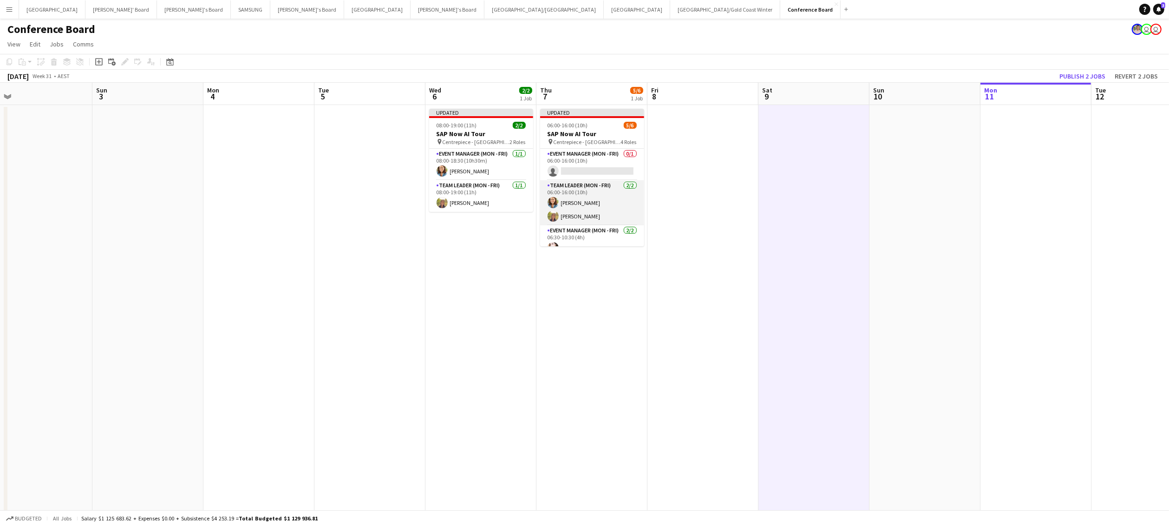
click at [579, 203] on app-card-role "Team Leader (Mon - Fri) [DATE] 06:00-16:00 (10h) [PERSON_NAME]" at bounding box center [592, 202] width 104 height 45
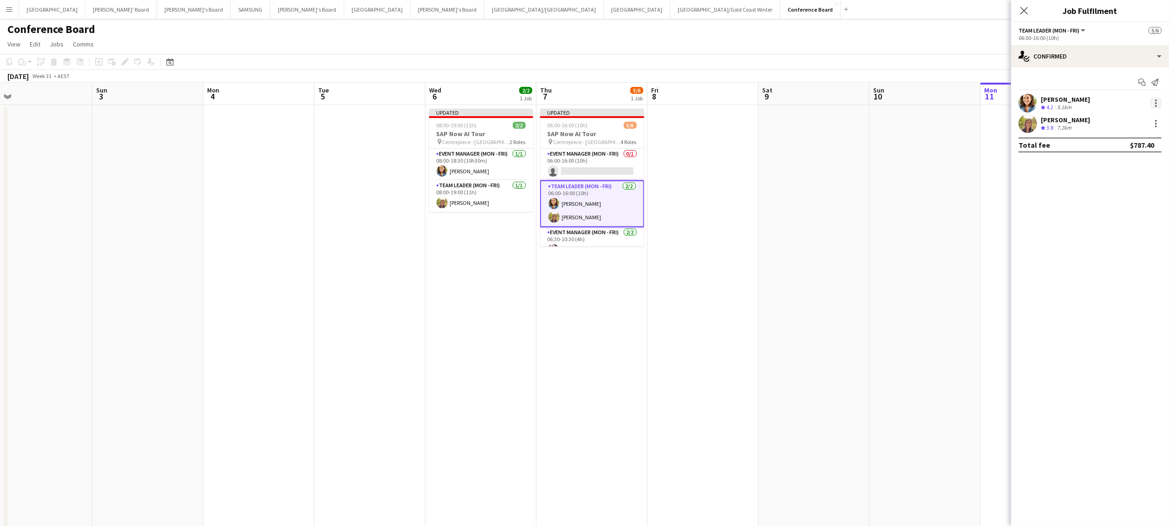
click at [1158, 102] on div at bounding box center [1156, 103] width 11 height 11
click at [1127, 139] on span "Switch crew" at bounding box center [1116, 142] width 39 height 8
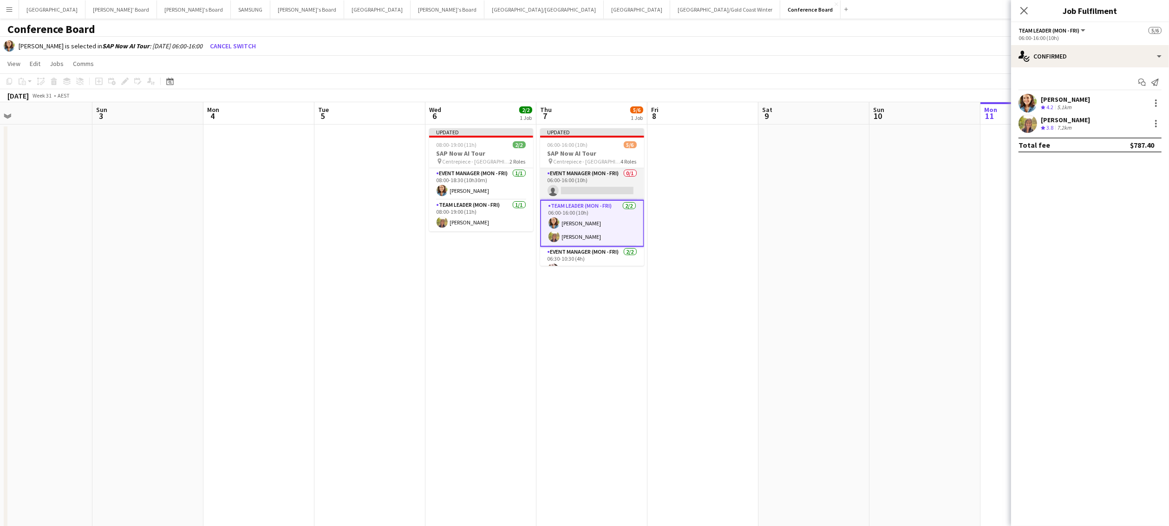
click at [589, 181] on app-card-role "Event Manager (Mon - Fri) 0/1 06:00-16:00 (10h) single-neutral-actions" at bounding box center [592, 184] width 104 height 32
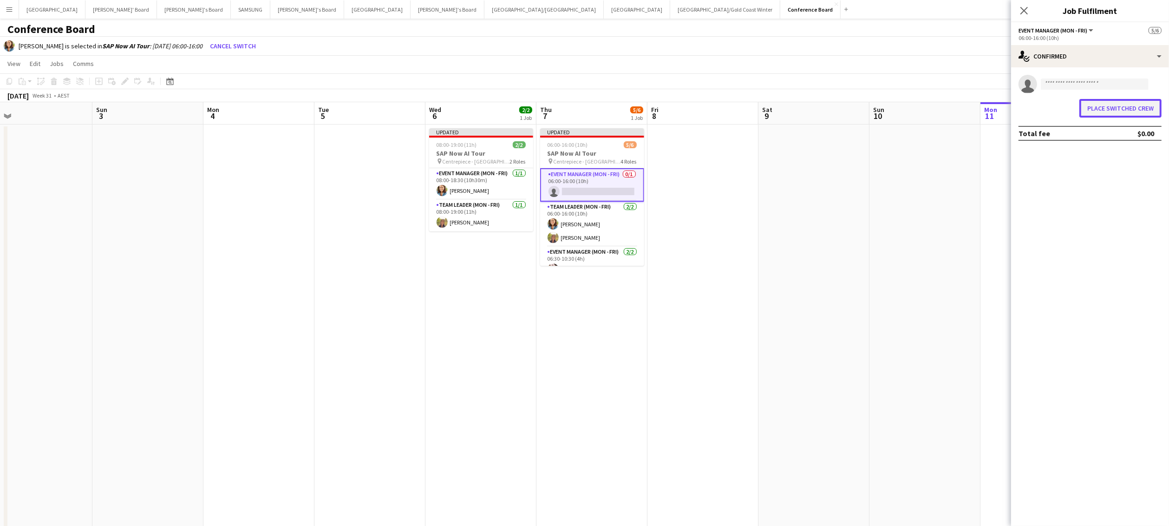
click at [1114, 108] on button "Place switched crew" at bounding box center [1120, 108] width 82 height 19
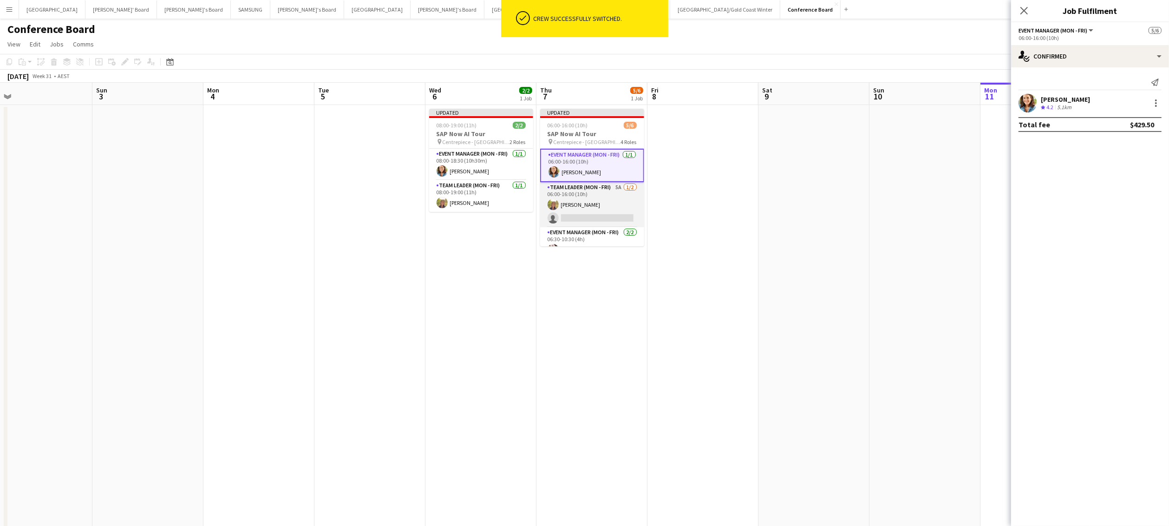
click at [599, 211] on app-card-role "Team Leader (Mon - Fri) 5A [DATE] 06:00-16:00 (10h) [PERSON_NAME] single-neutra…" at bounding box center [592, 204] width 104 height 45
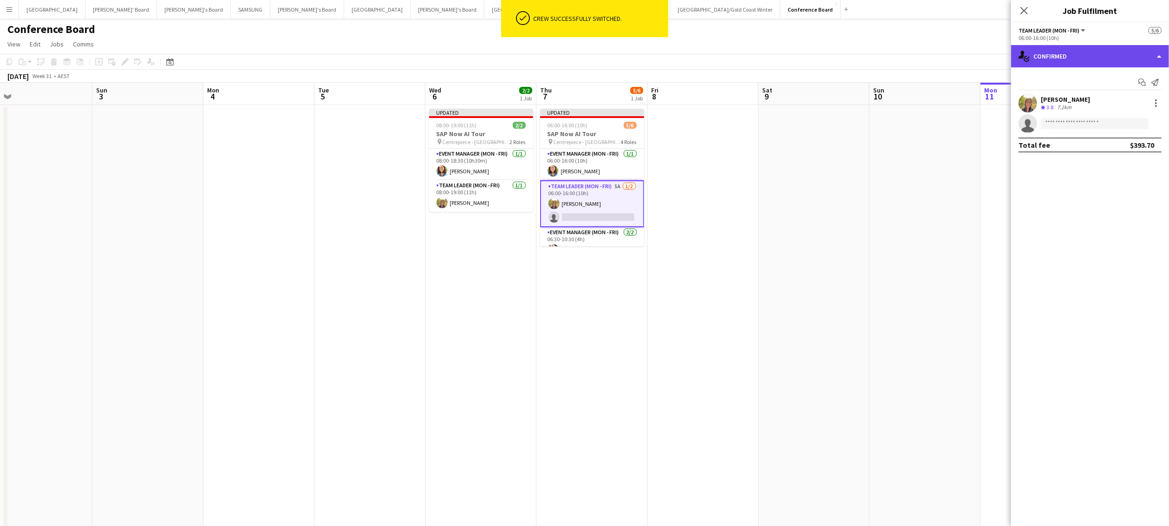
click at [1147, 54] on div "single-neutral-actions-check-2 Confirmed" at bounding box center [1090, 56] width 158 height 22
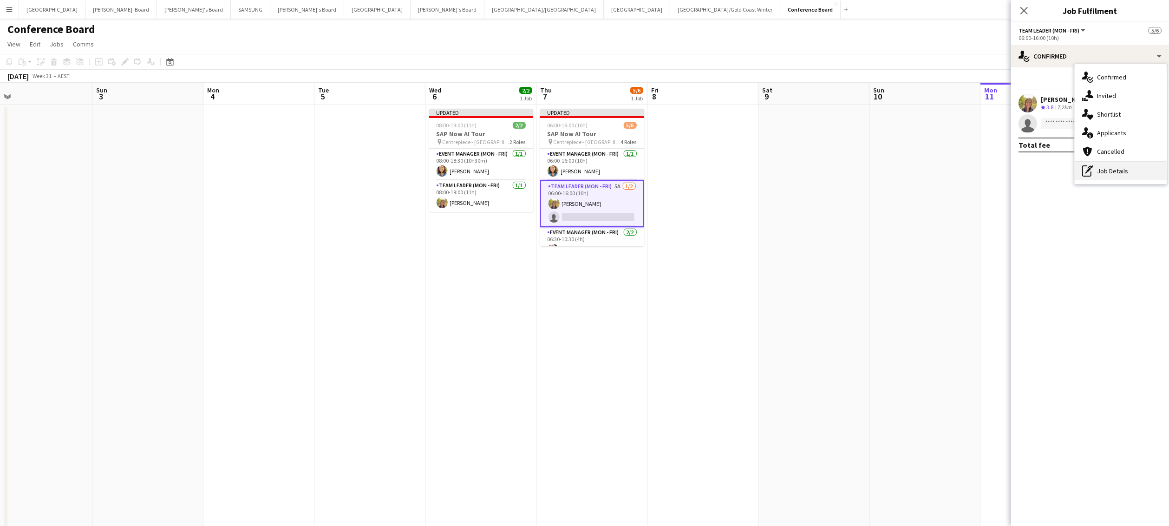
click at [1124, 169] on div "pen-write Job Details" at bounding box center [1121, 171] width 92 height 19
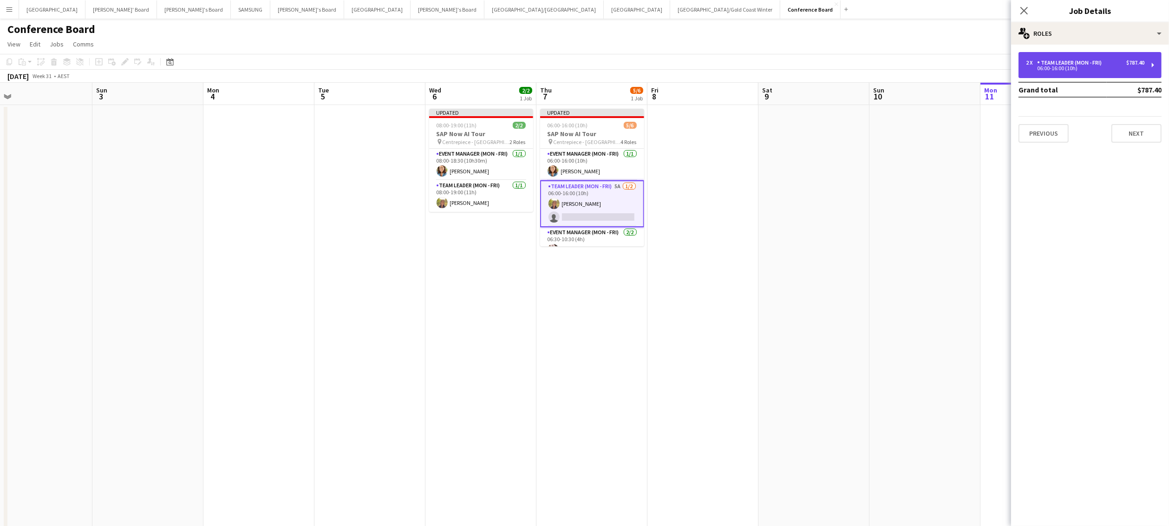
click at [1084, 62] on div "Team Leader (Mon - Fri)" at bounding box center [1071, 62] width 68 height 7
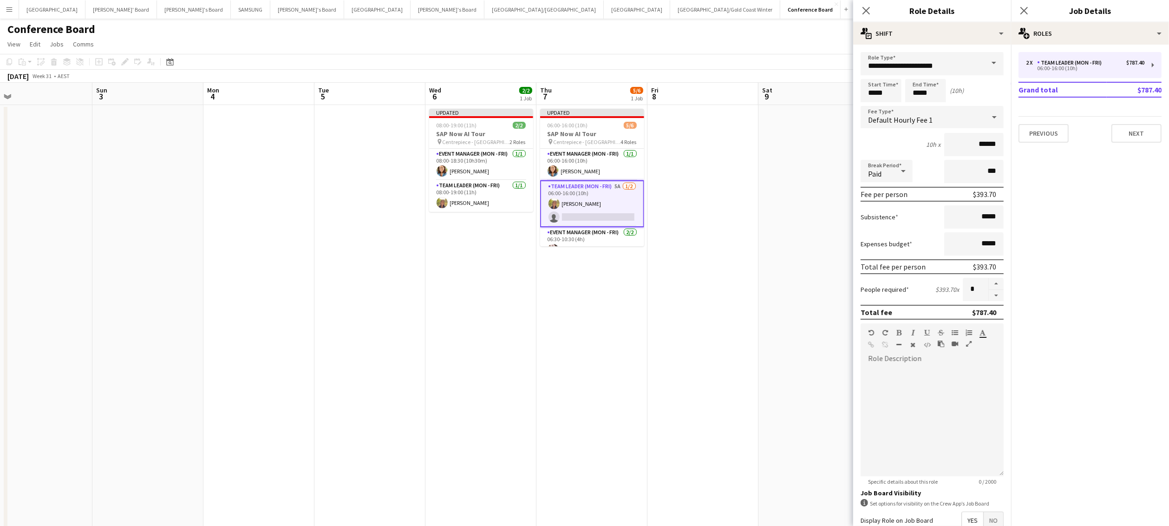
click at [997, 291] on button "button" at bounding box center [996, 296] width 15 height 12
type input "*"
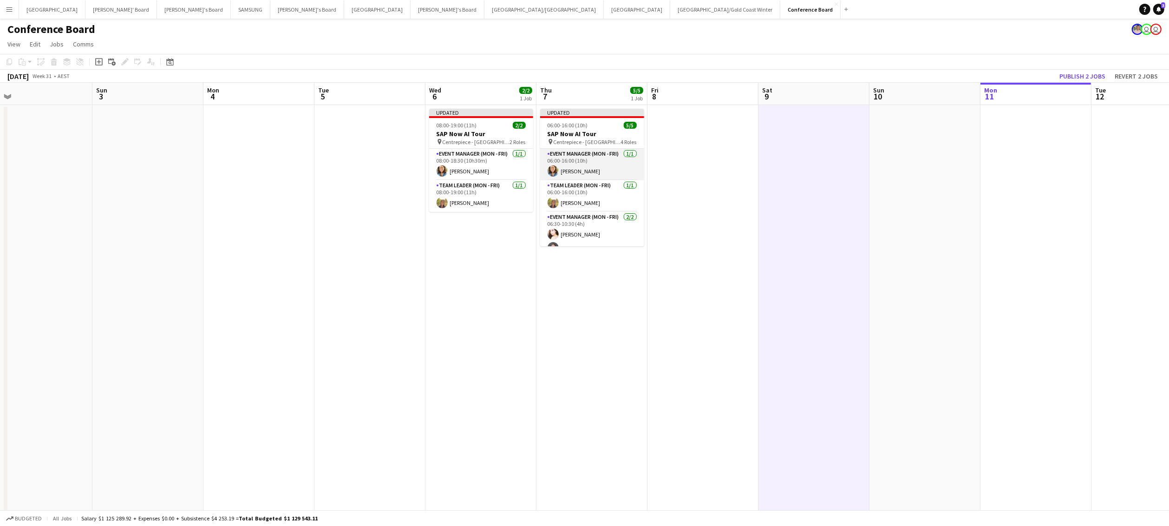
click at [597, 163] on app-card-role "Event Manager (Mon - Fri) [DATE] 06:00-16:00 (10h) [PERSON_NAME]" at bounding box center [592, 165] width 104 height 32
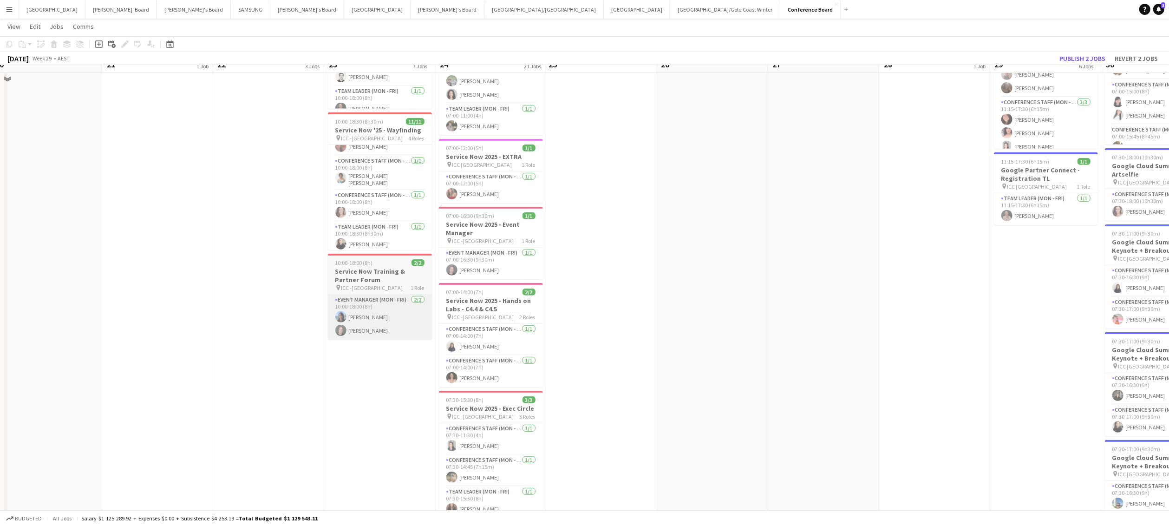
scroll to position [546, 0]
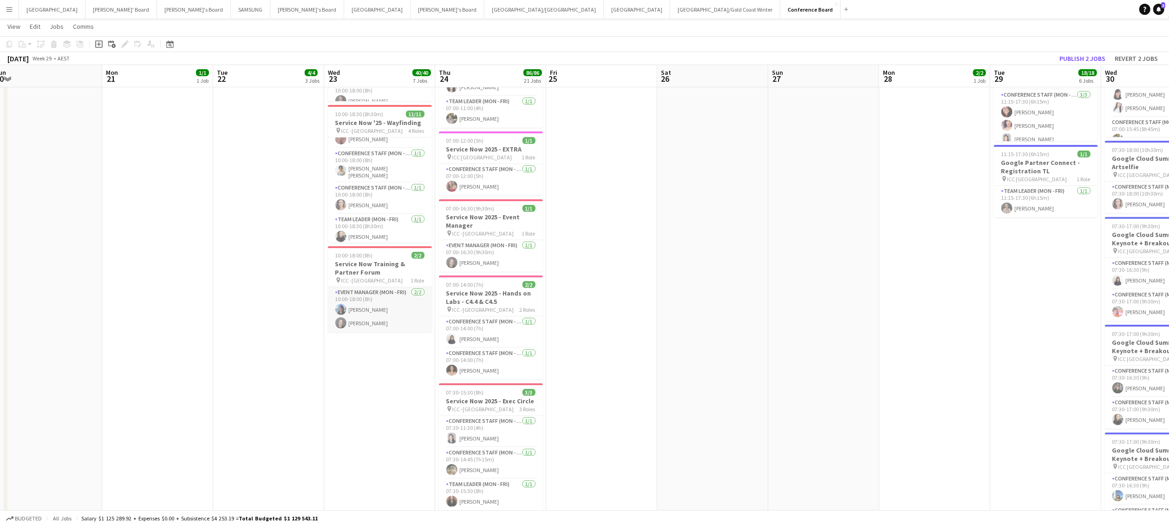
click at [377, 304] on app-card-role "Event Manager (Mon - Fri) [DATE] 10:00-18:00 (8h) [PERSON_NAME] [PERSON_NAME]" at bounding box center [380, 309] width 104 height 45
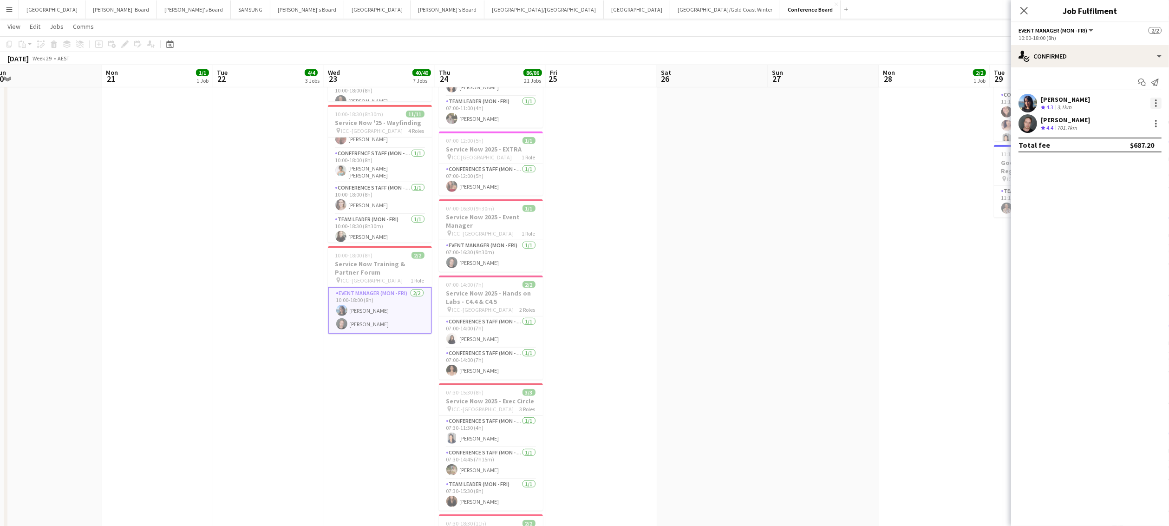
click at [1157, 100] on div at bounding box center [1156, 100] width 2 height 2
click at [1123, 209] on span "Remove" at bounding box center [1111, 209] width 28 height 8
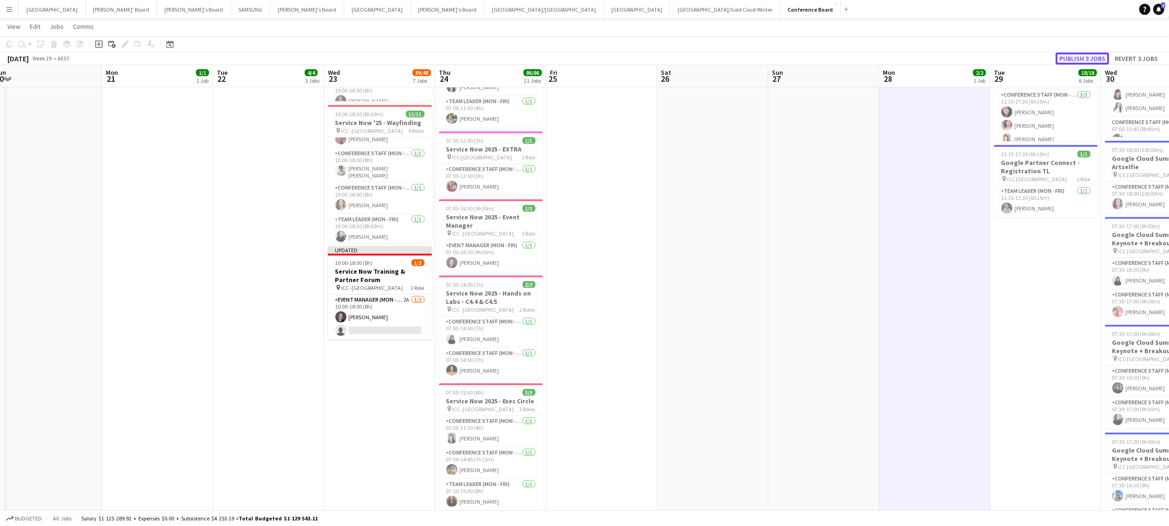
click at [1081, 56] on button "Publish 3 jobs" at bounding box center [1082, 58] width 53 height 12
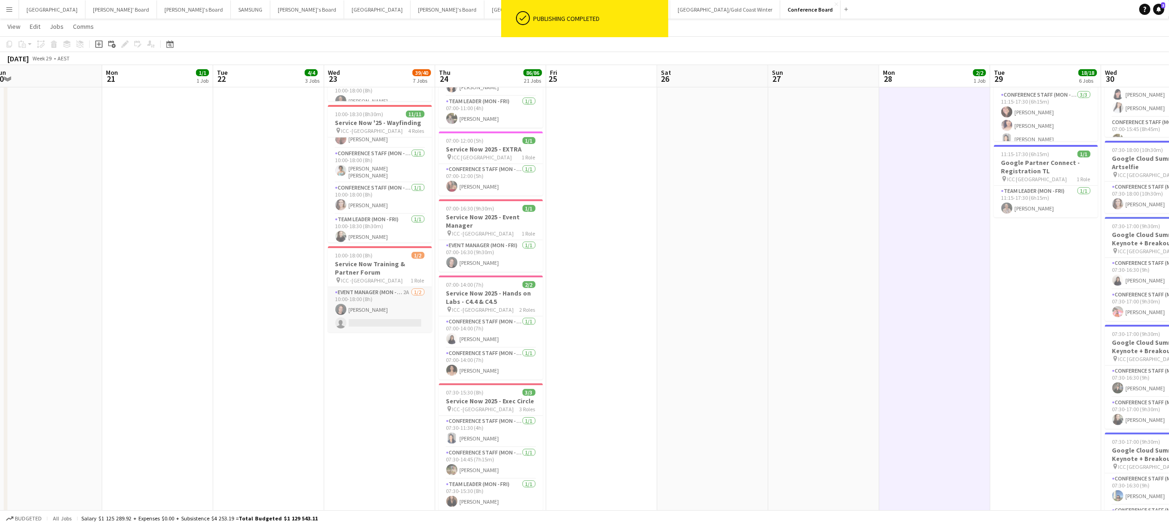
click at [384, 306] on app-card-role "Event Manager (Mon - Fri) 2A [DATE] 10:00-18:00 (8h) [PERSON_NAME] single-neutr…" at bounding box center [380, 309] width 104 height 45
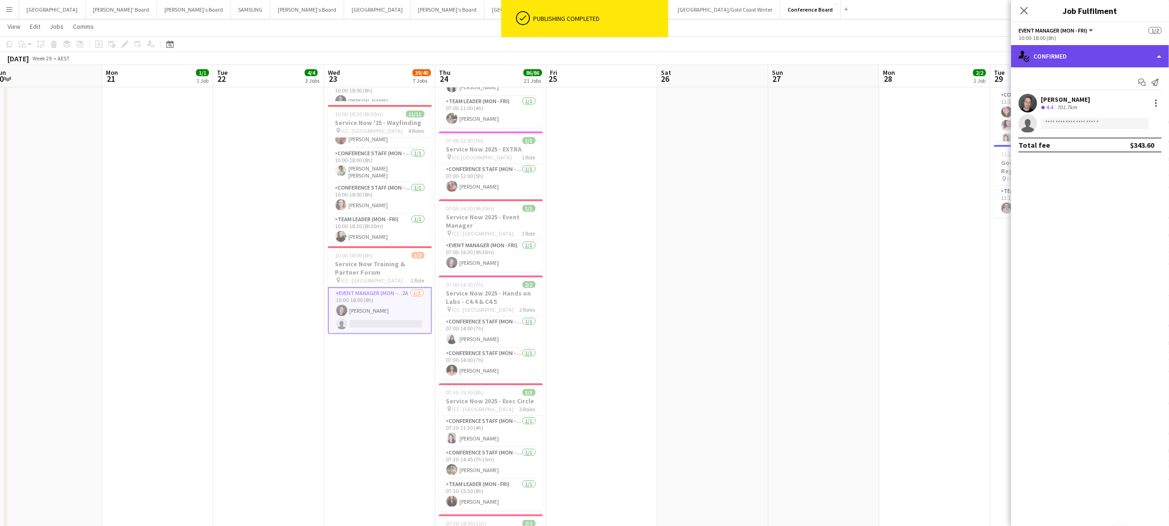
click at [1100, 60] on div "single-neutral-actions-check-2 Confirmed" at bounding box center [1090, 56] width 158 height 22
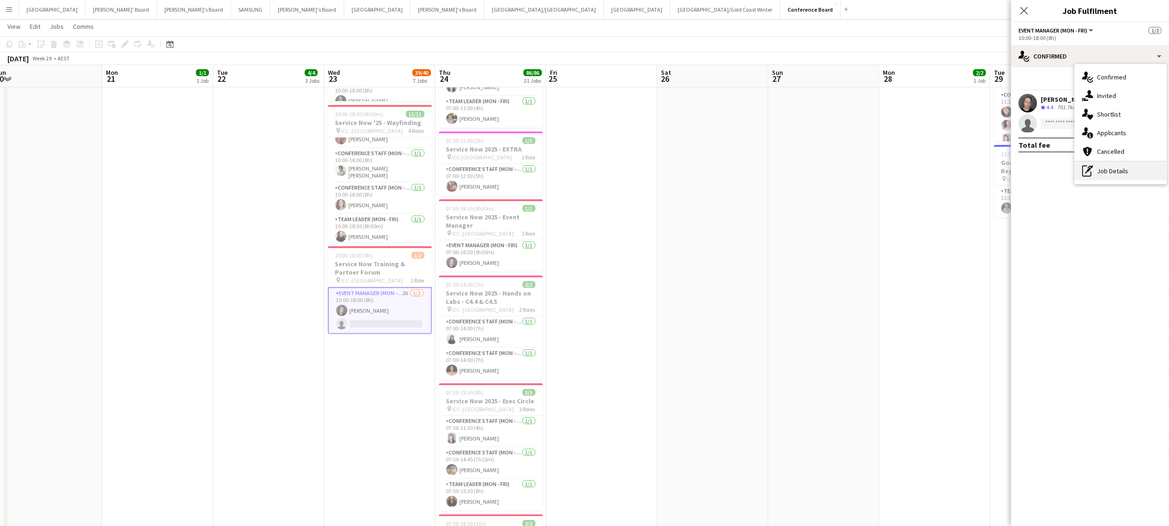
click at [1112, 163] on div "pen-write Job Details" at bounding box center [1121, 171] width 92 height 19
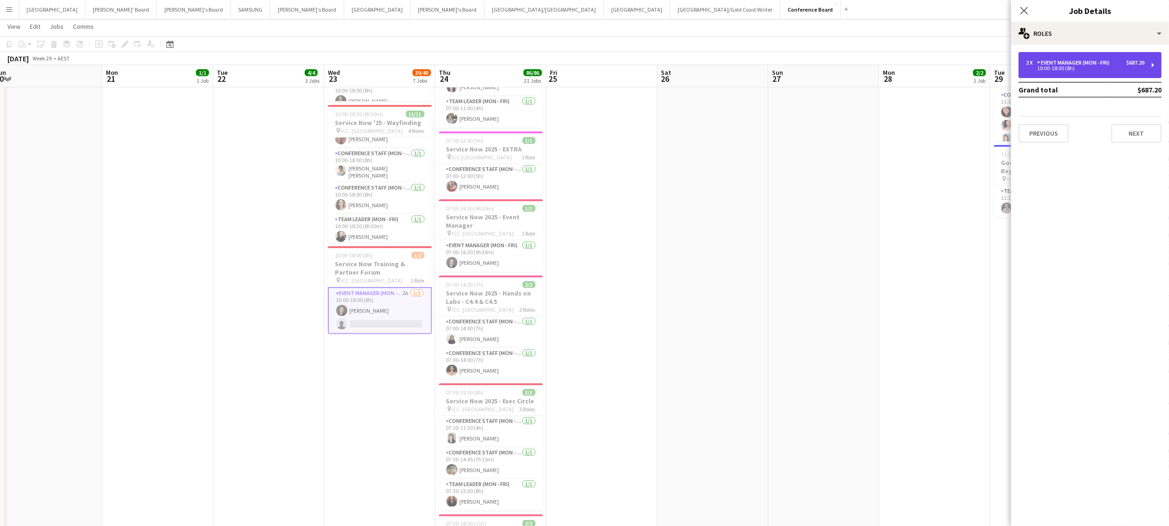
click at [1088, 60] on div "Event Manager (Mon - Fri)" at bounding box center [1075, 62] width 76 height 7
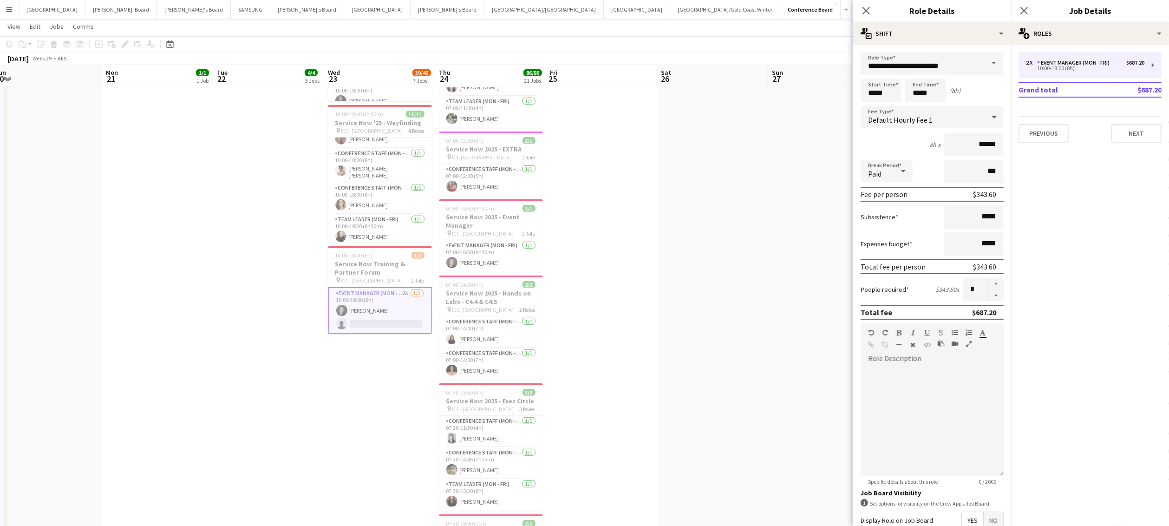
drag, startPoint x: 993, startPoint y: 293, endPoint x: 981, endPoint y: 289, distance: 13.0
click at [993, 293] on button "button" at bounding box center [996, 296] width 15 height 12
type input "*"
drag, startPoint x: 724, startPoint y: 242, endPoint x: 723, endPoint y: 231, distance: 10.7
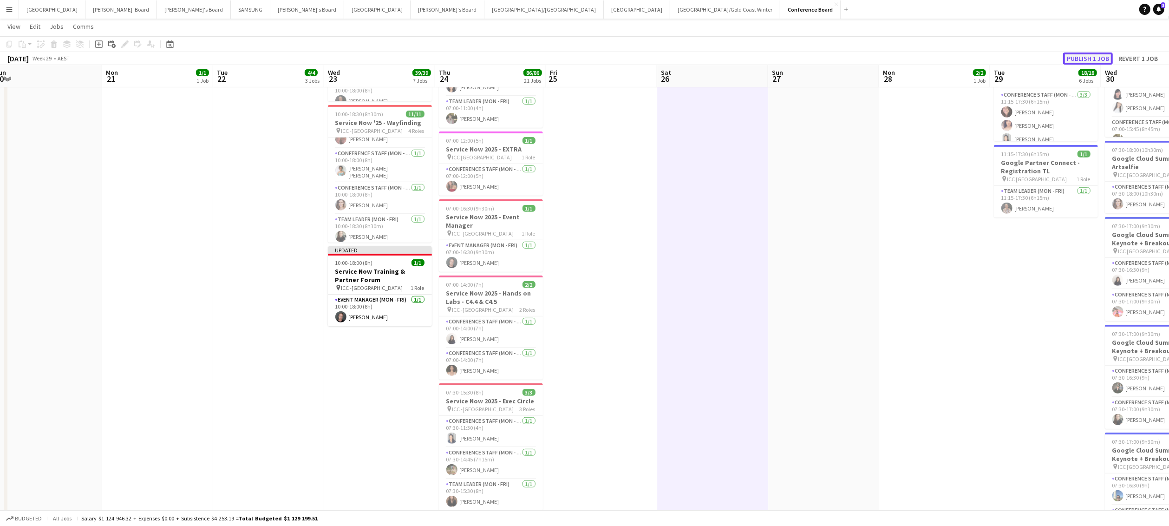
click at [1099, 56] on button "Publish 1 job" at bounding box center [1088, 58] width 50 height 12
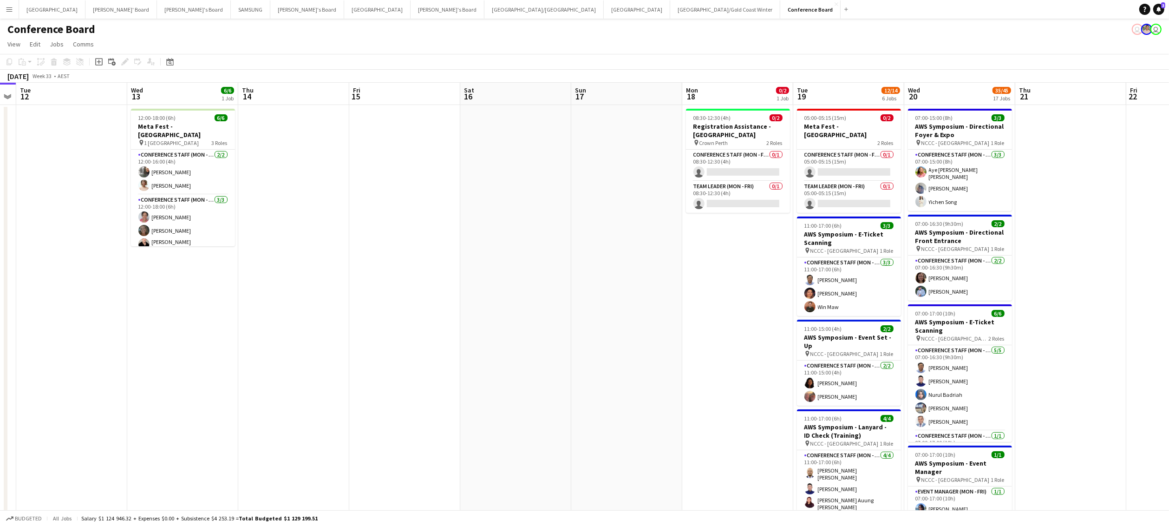
scroll to position [0, 319]
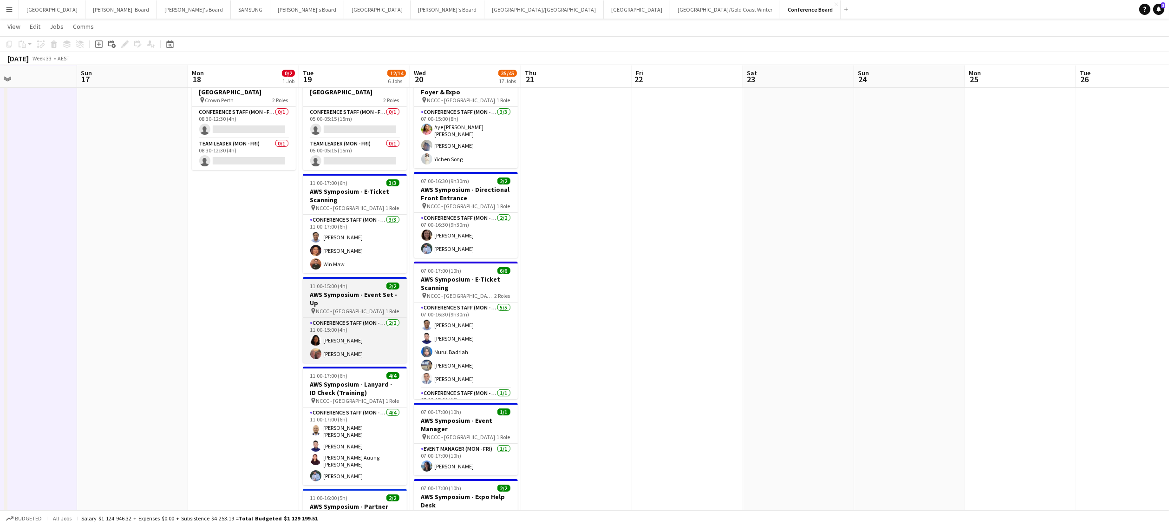
scroll to position [0, 0]
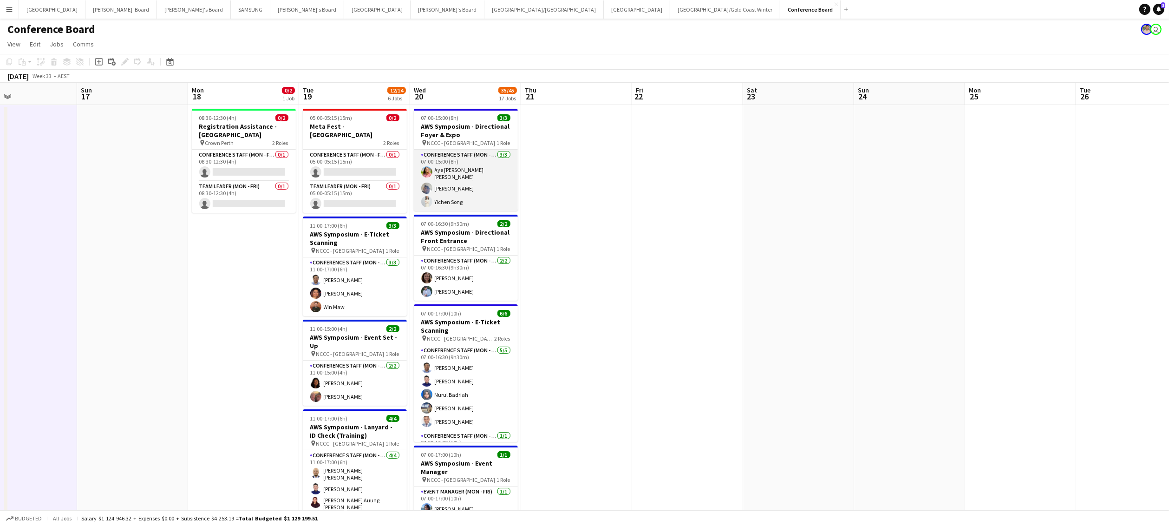
click at [471, 179] on app-card-role "Conference Staff (Mon - Fri) [DATE] 07:00-15:00 (8h) Aye Myat Su Wai [PERSON_NA…" at bounding box center [466, 180] width 104 height 61
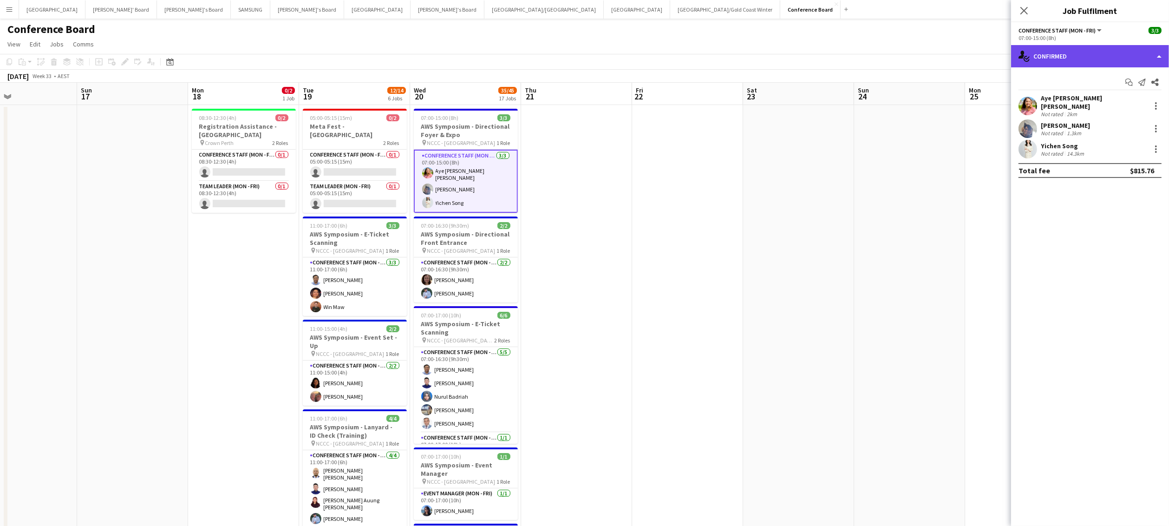
click at [1135, 54] on div "single-neutral-actions-check-2 Confirmed" at bounding box center [1090, 56] width 158 height 22
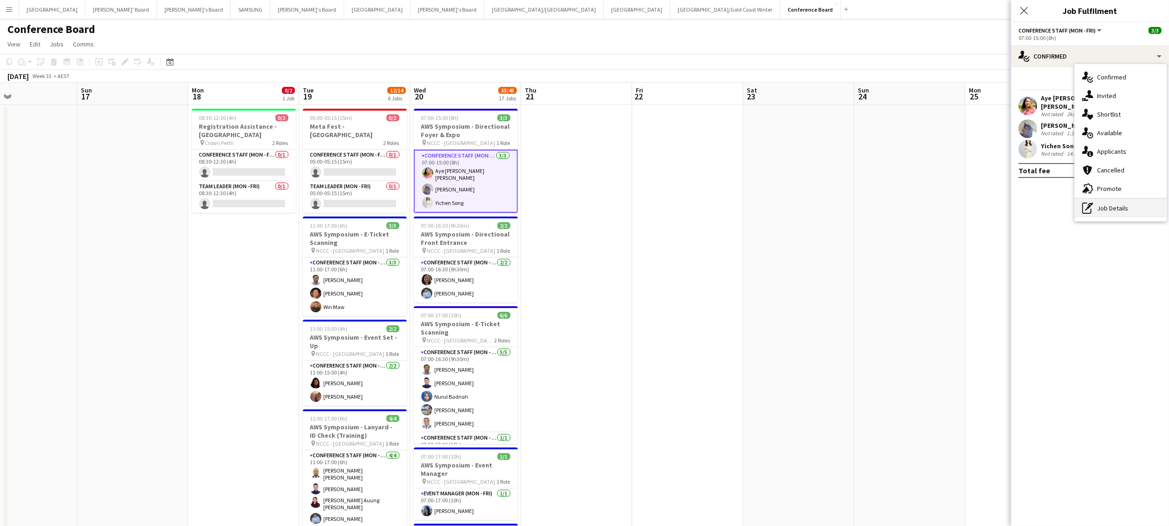
click at [1118, 207] on div "pen-write Job Details" at bounding box center [1121, 208] width 92 height 19
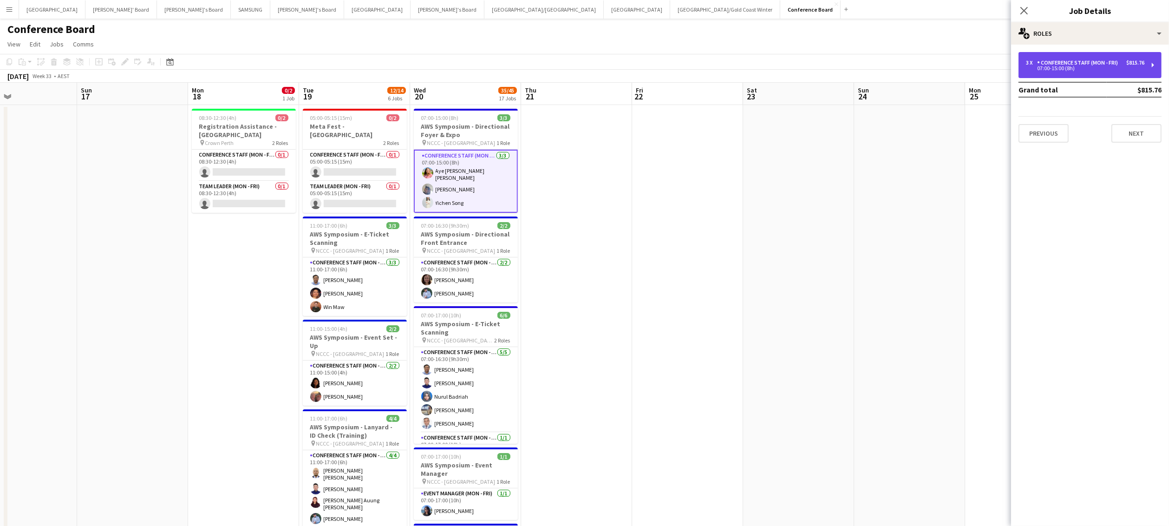
click at [1105, 59] on div "Conference Staff (Mon - Fri)" at bounding box center [1079, 62] width 85 height 7
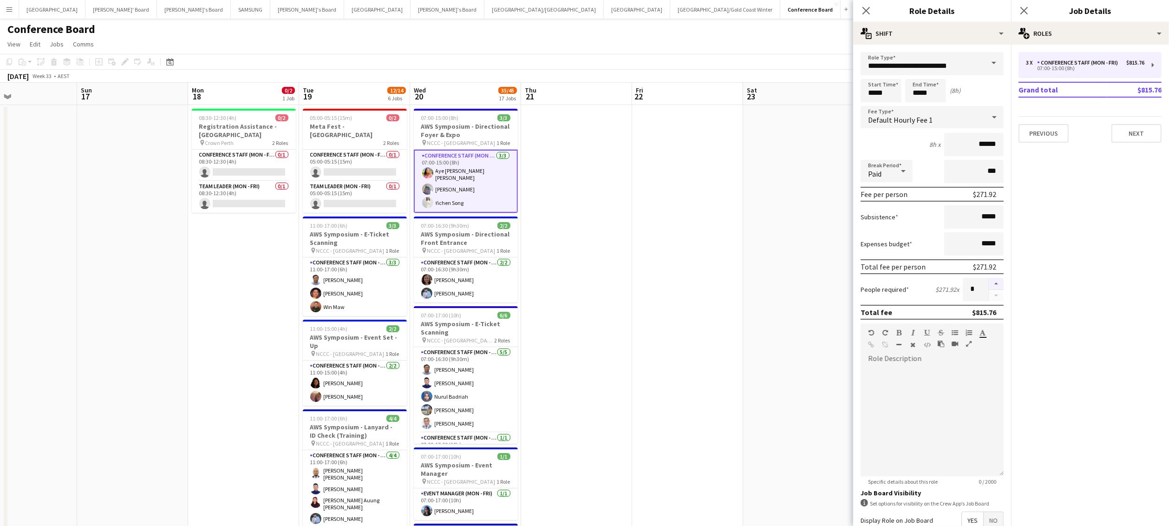
click at [993, 282] on button "button" at bounding box center [996, 284] width 15 height 12
type input "*"
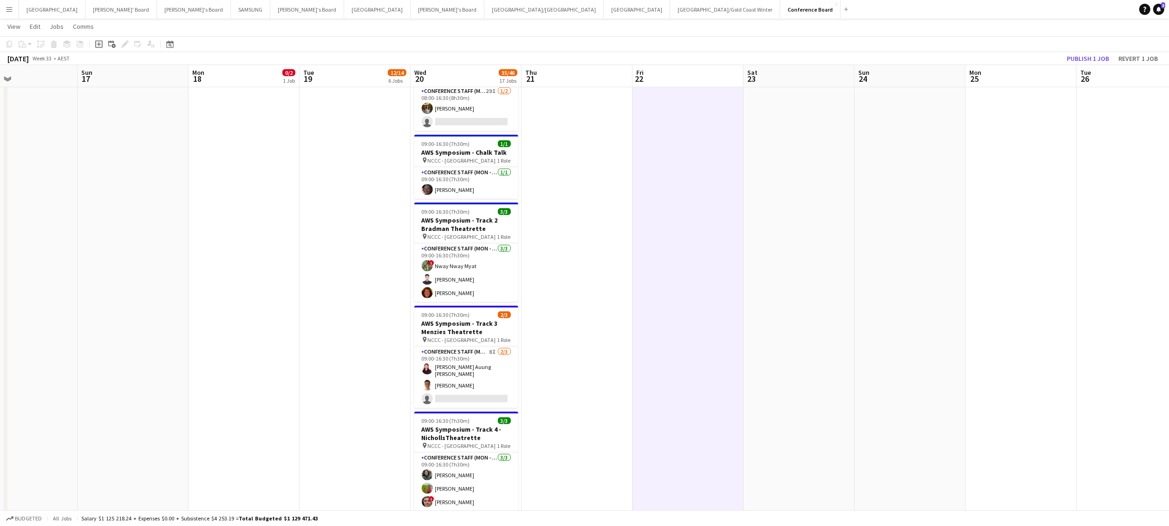
scroll to position [1175, 0]
click at [448, 271] on app-card-role "Conference Staff (Mon - Fri) [DATE] 09:00-16:30 (7h30m) ! Nway Nway [PERSON_NAM…" at bounding box center [466, 272] width 104 height 59
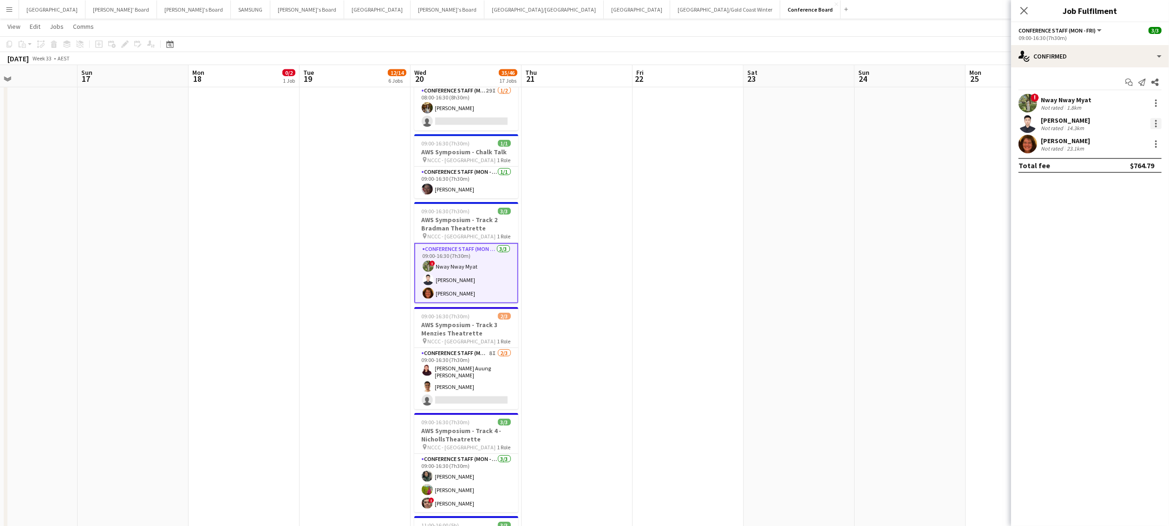
click at [1156, 124] on div at bounding box center [1156, 124] width 2 height 2
click at [1132, 165] on span "Switch crew" at bounding box center [1116, 163] width 39 height 8
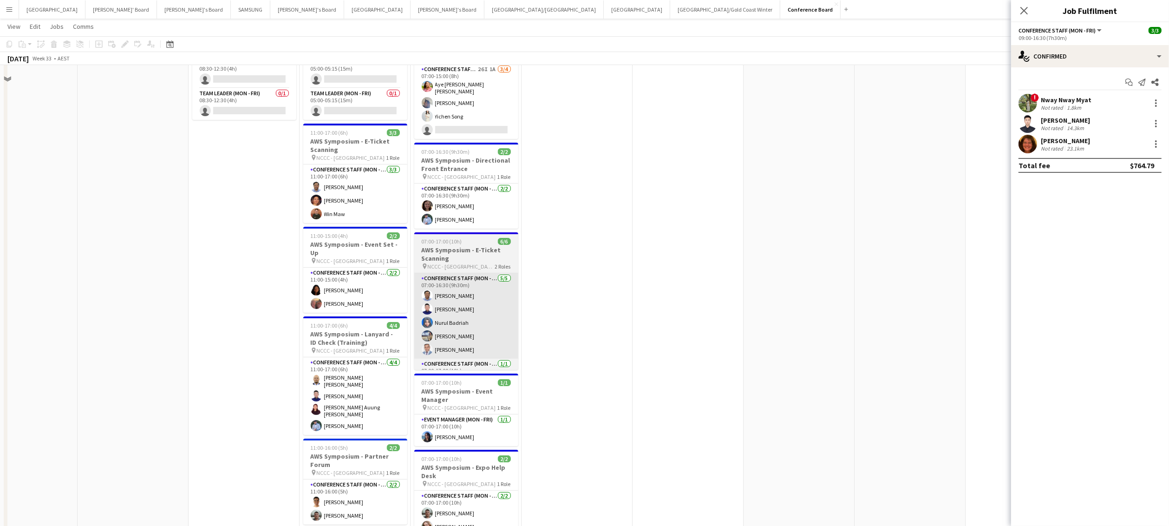
scroll to position [0, 0]
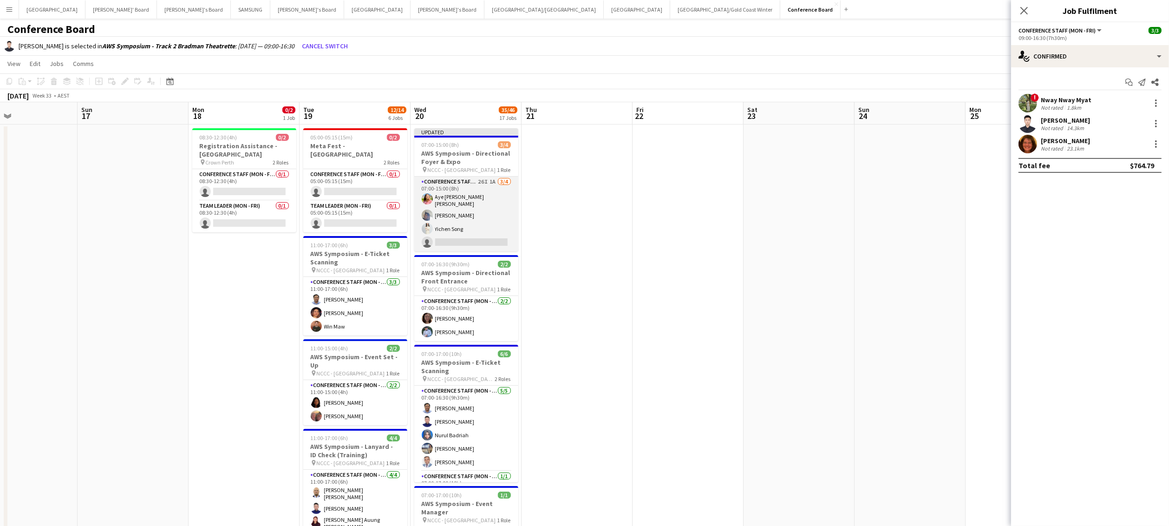
click at [457, 237] on app-card-role "Conference Staff (Mon - Fri) 26I 1A [DATE] 07:00-15:00 (8h) Aye Myat Su Wai [PE…" at bounding box center [466, 214] width 104 height 75
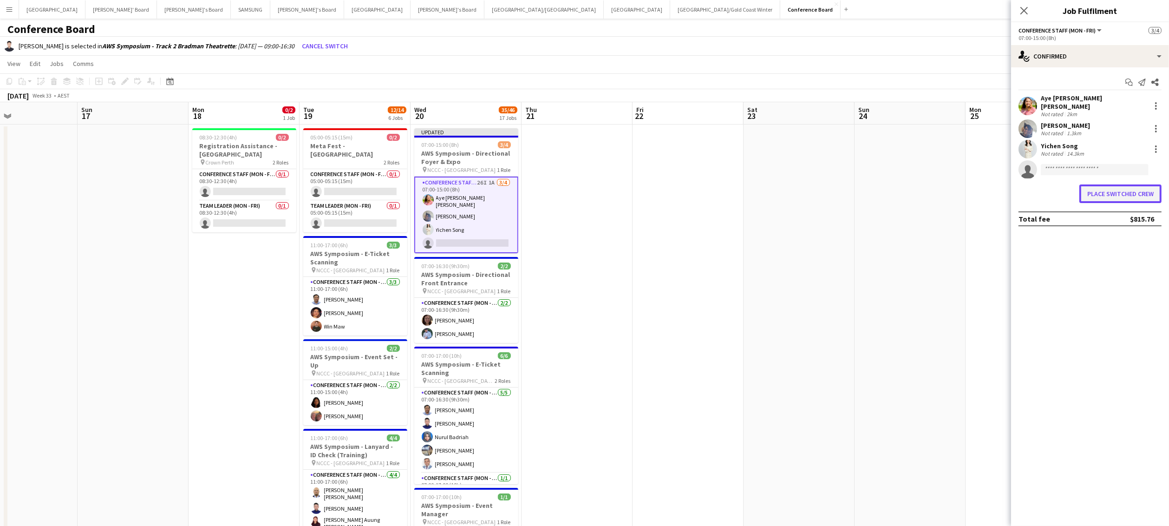
click at [1123, 188] on button "Place switched crew" at bounding box center [1120, 193] width 82 height 19
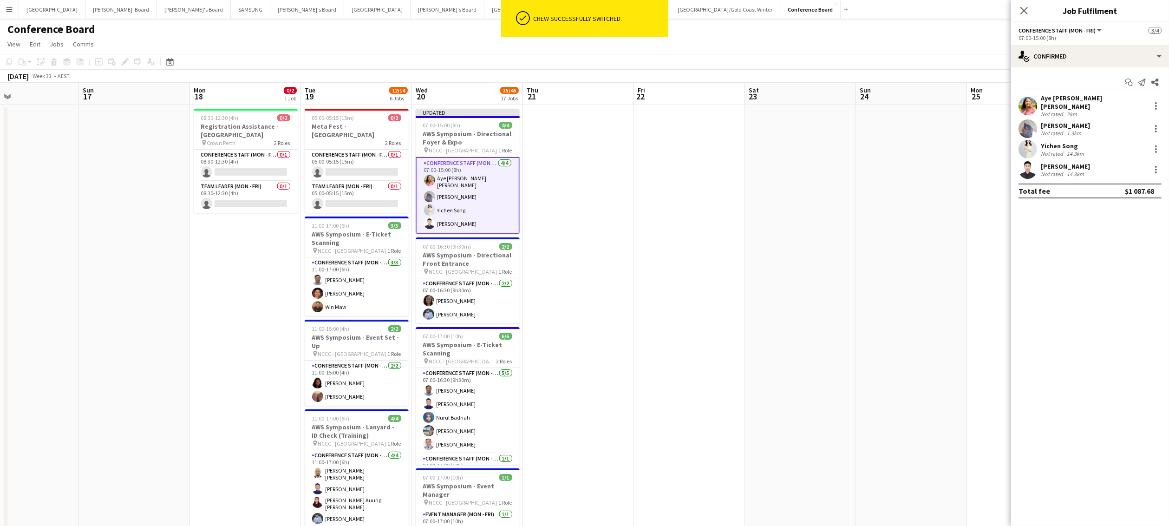
drag, startPoint x: 812, startPoint y: 194, endPoint x: 899, endPoint y: 137, distance: 103.1
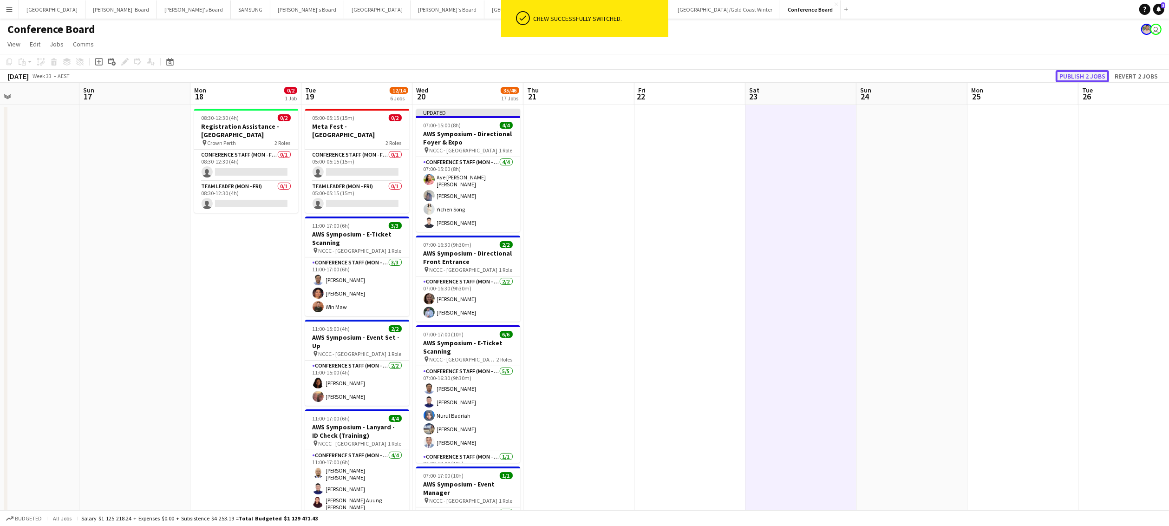
click at [1079, 76] on button "Publish 2 jobs" at bounding box center [1082, 76] width 53 height 12
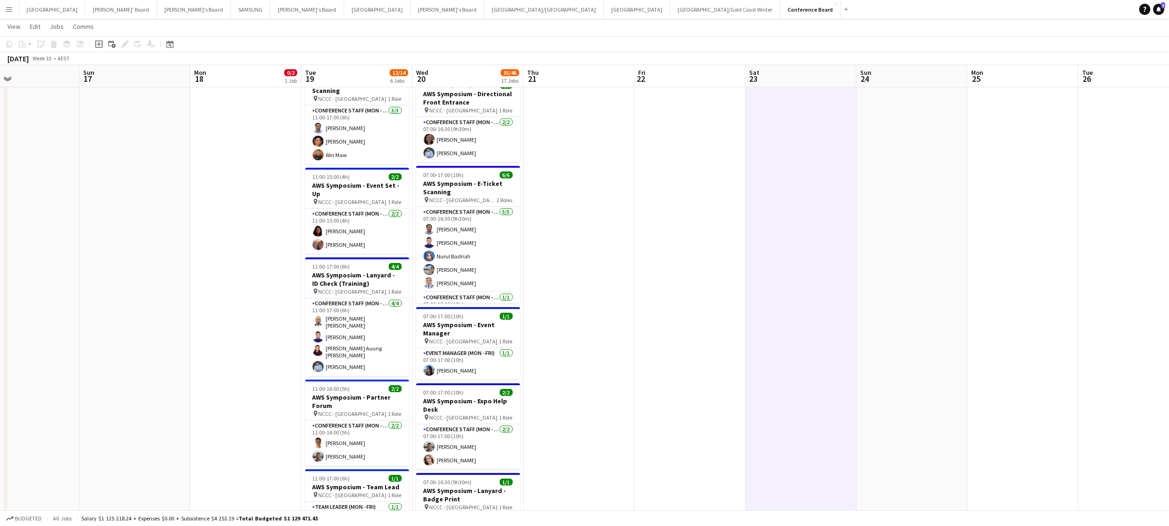
scroll to position [0, 0]
